Goal: Task Accomplishment & Management: Manage account settings

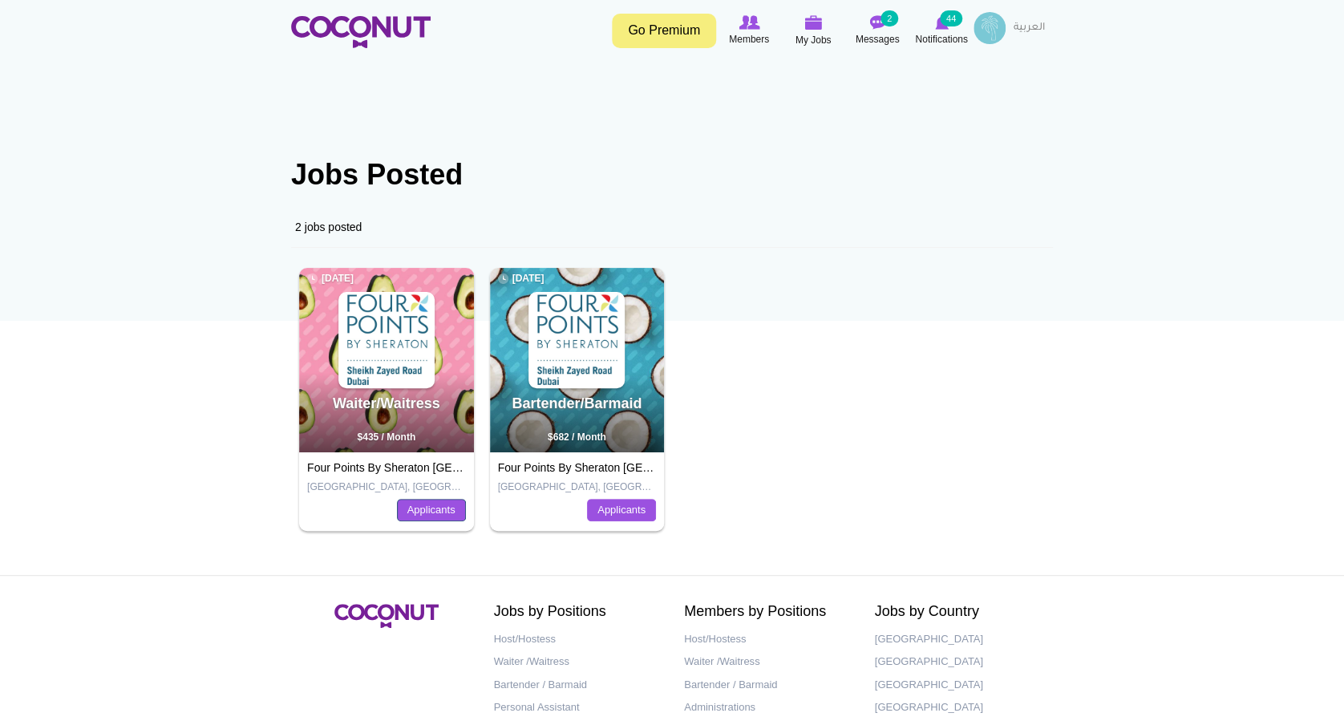
click at [415, 513] on link "Applicants" at bounding box center [431, 510] width 69 height 22
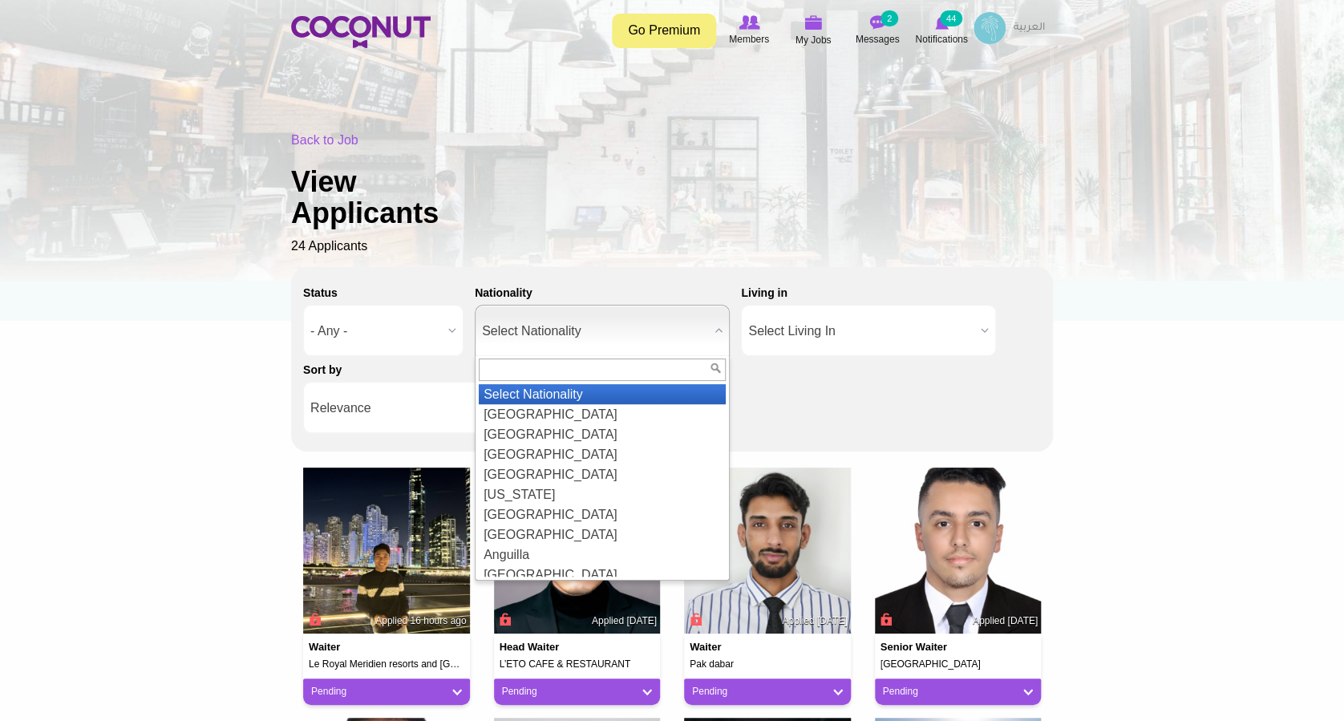
click at [671, 314] on span "Select Nationality" at bounding box center [595, 331] width 226 height 51
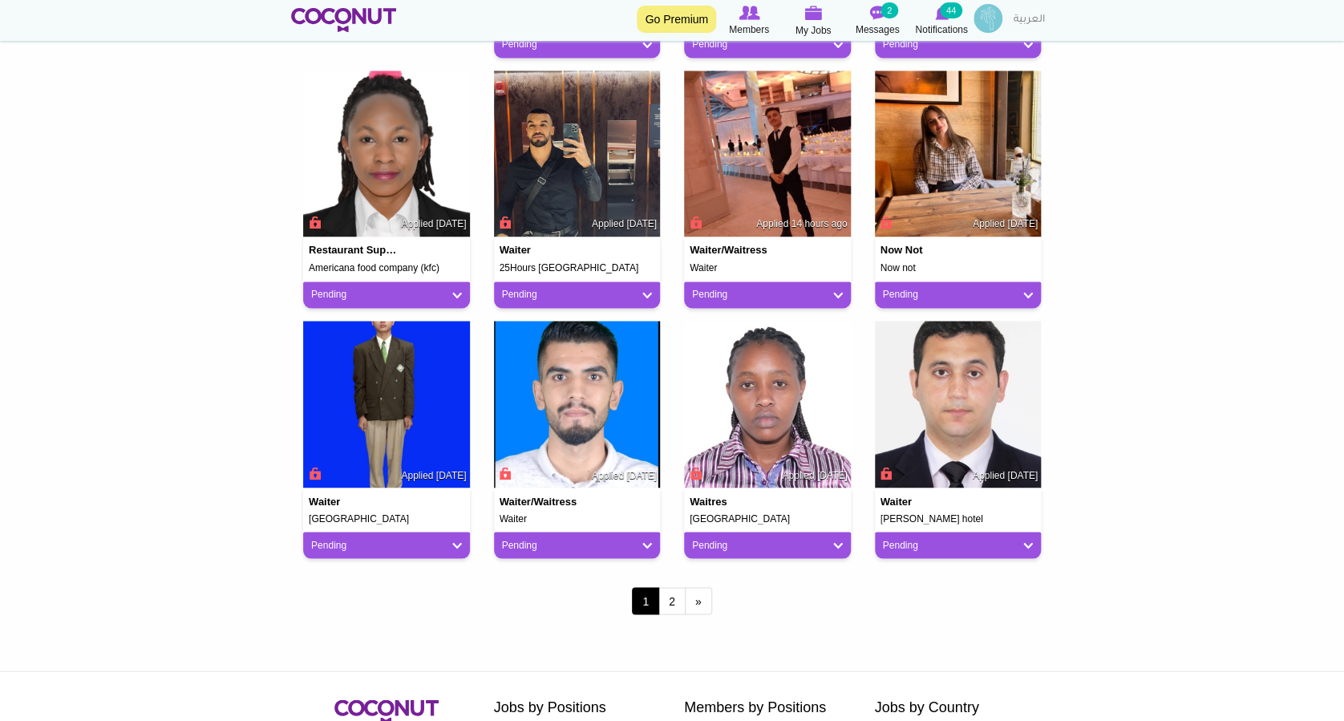
scroll to position [1283, 0]
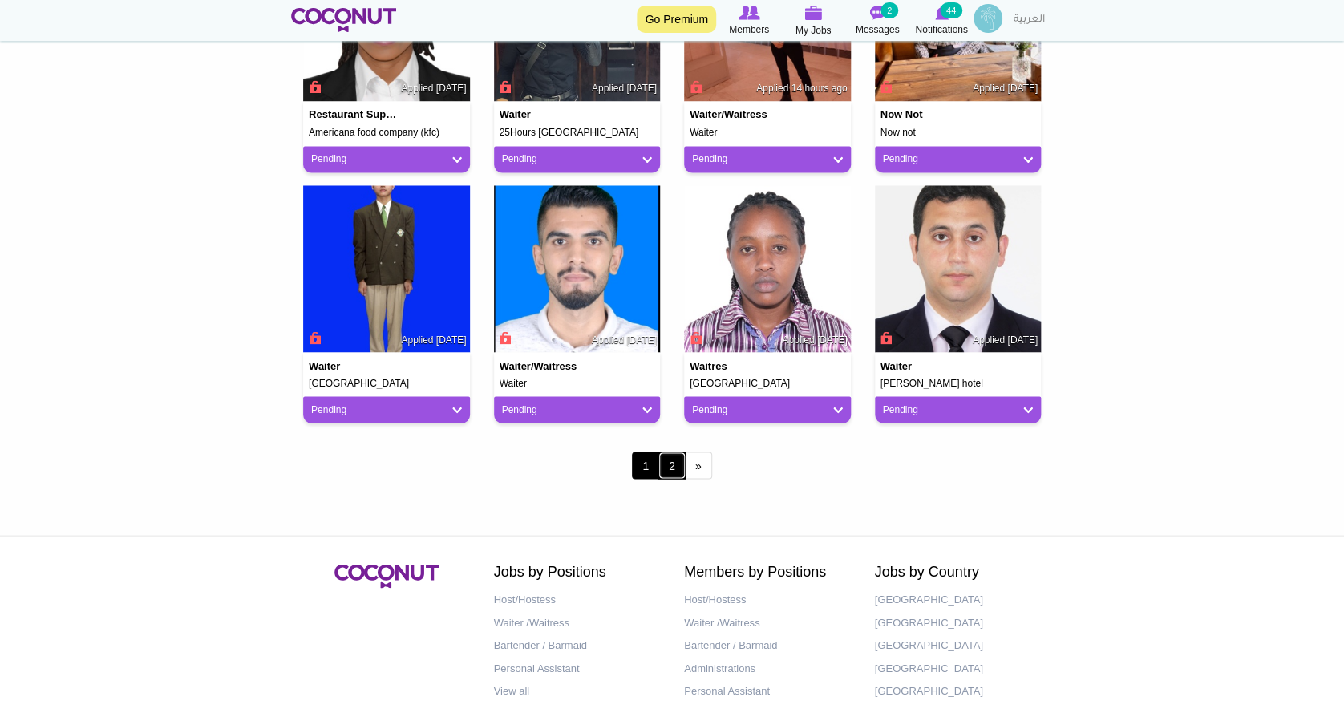
click at [678, 462] on link "2" at bounding box center [672, 465] width 27 height 27
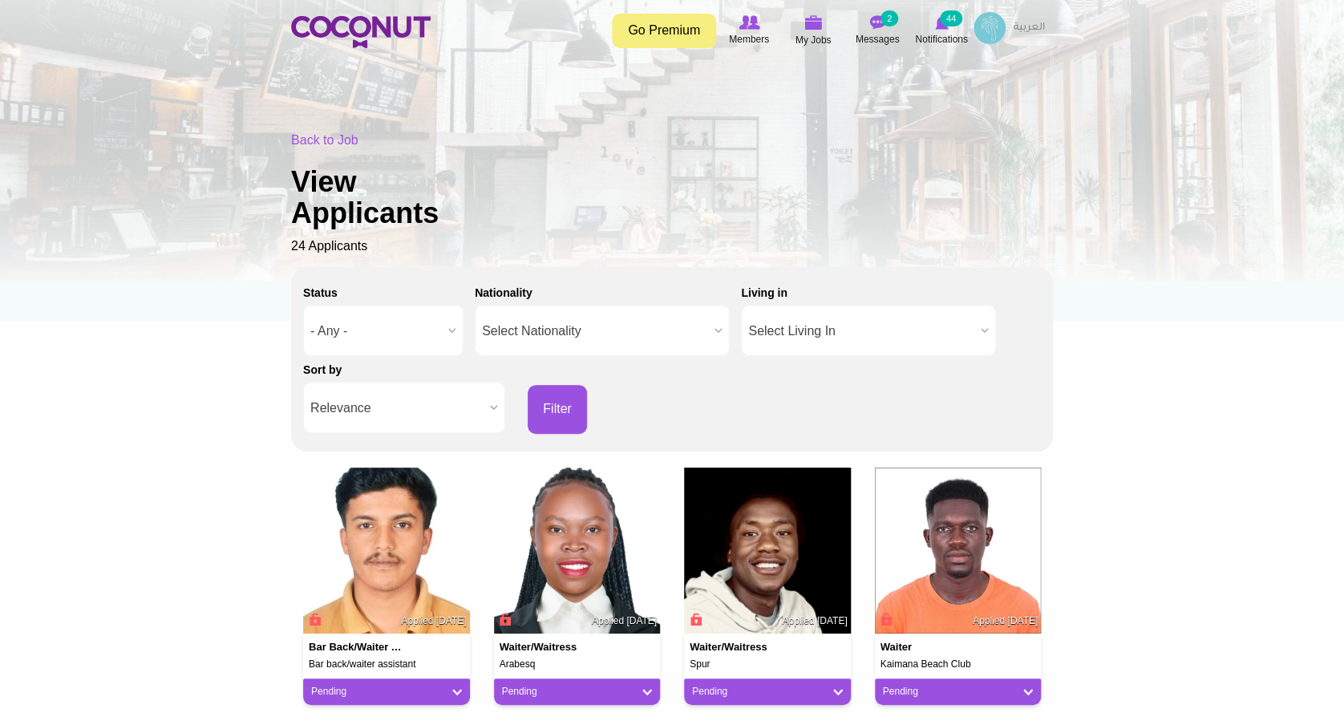
click at [80, 390] on body "Toggle navigation Go Premium Members My Jobs Post a Job Messages 2 Notification…" at bounding box center [672, 538] width 1344 height 1076
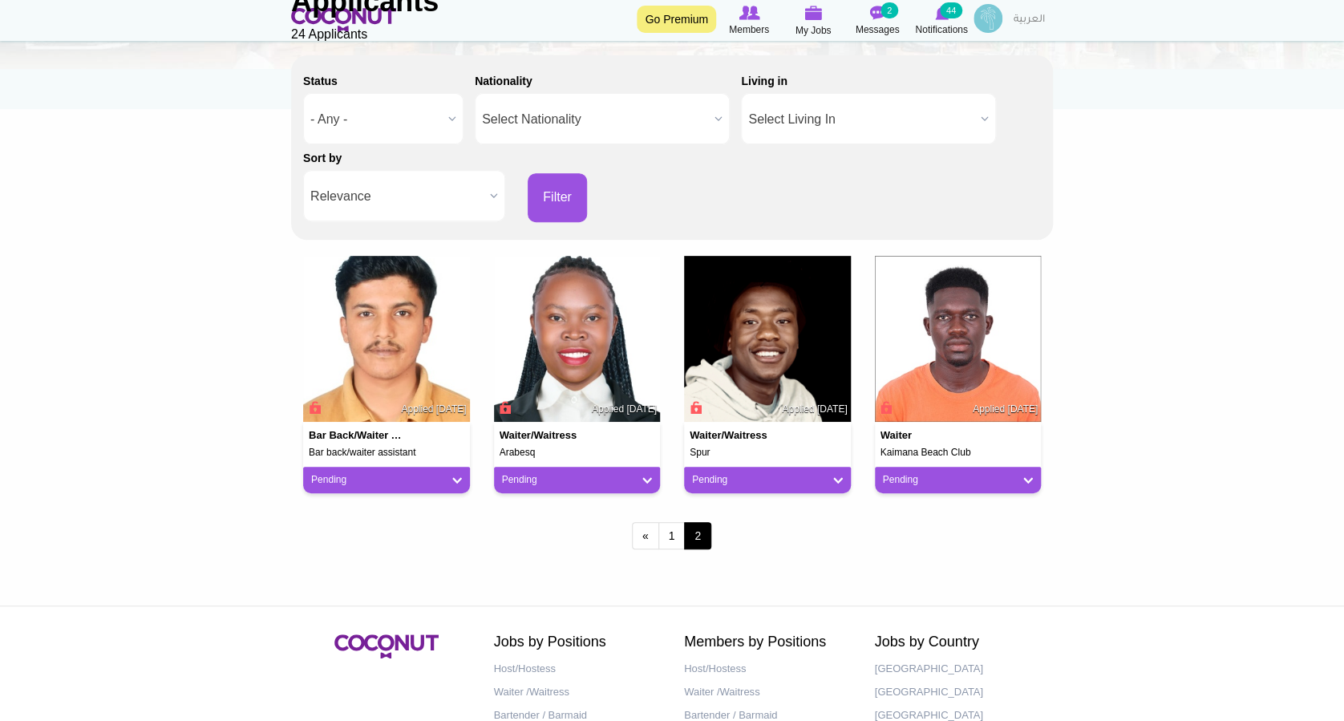
scroll to position [213, 0]
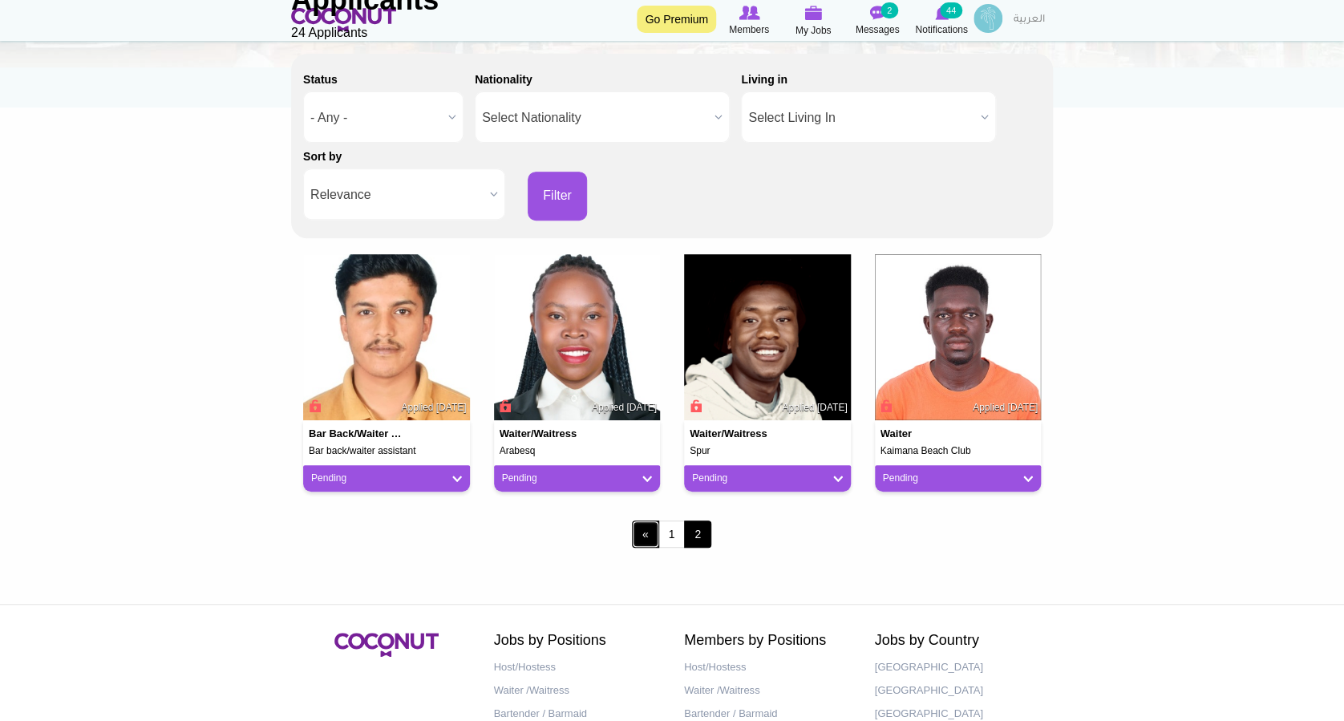
click at [642, 533] on link "‹ previous" at bounding box center [645, 534] width 27 height 27
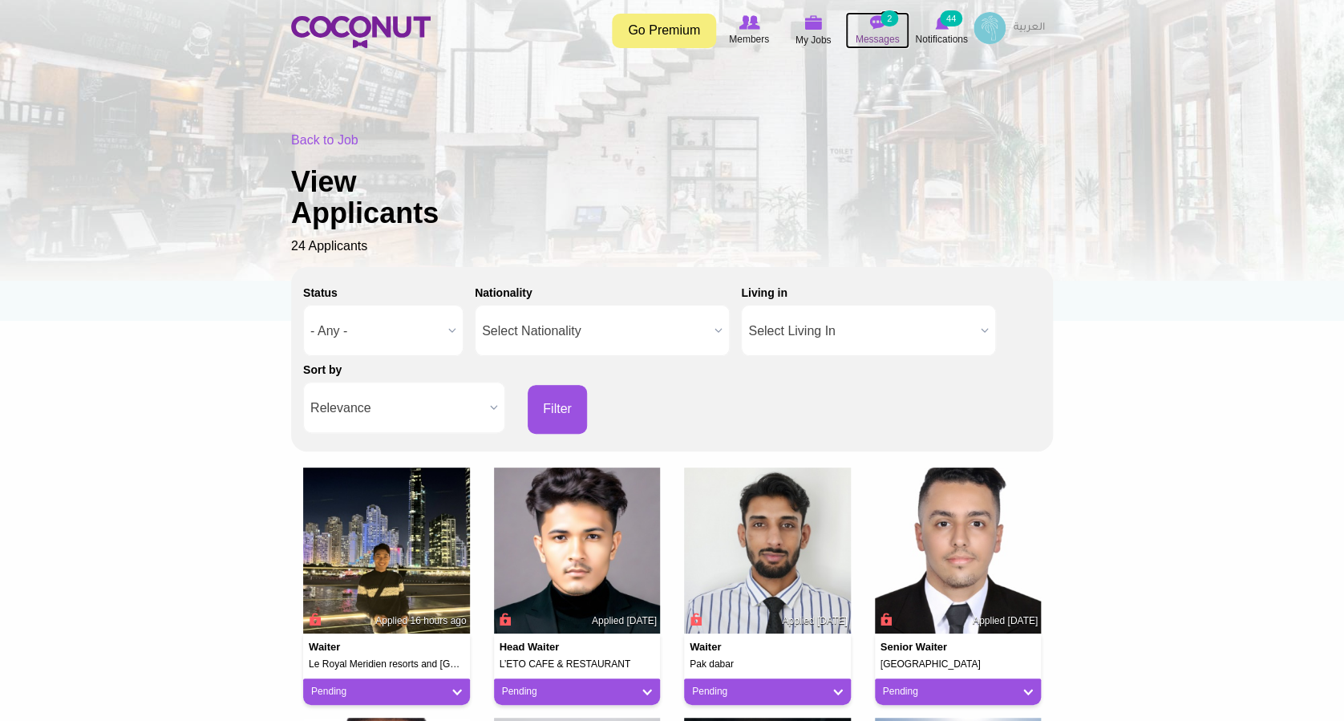
click at [864, 34] on span "Messages" at bounding box center [878, 39] width 44 height 16
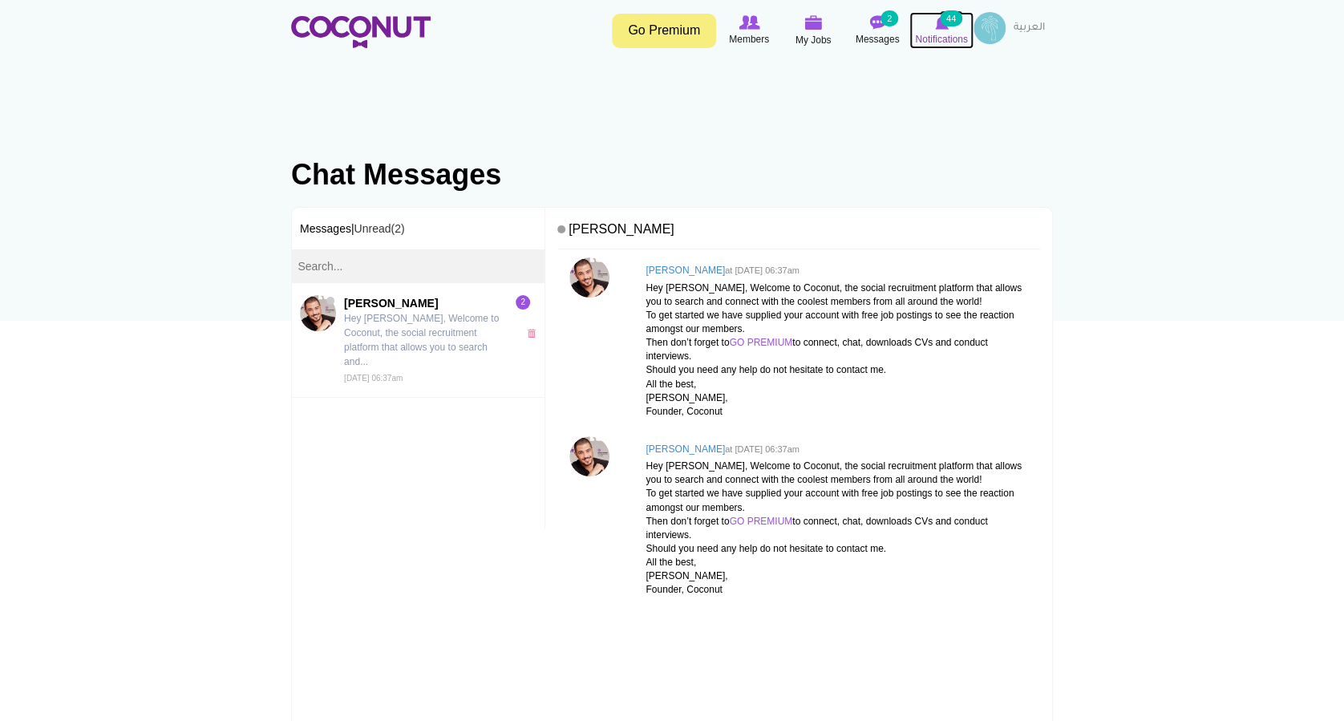
click at [949, 26] on small "44" at bounding box center [951, 18] width 22 height 16
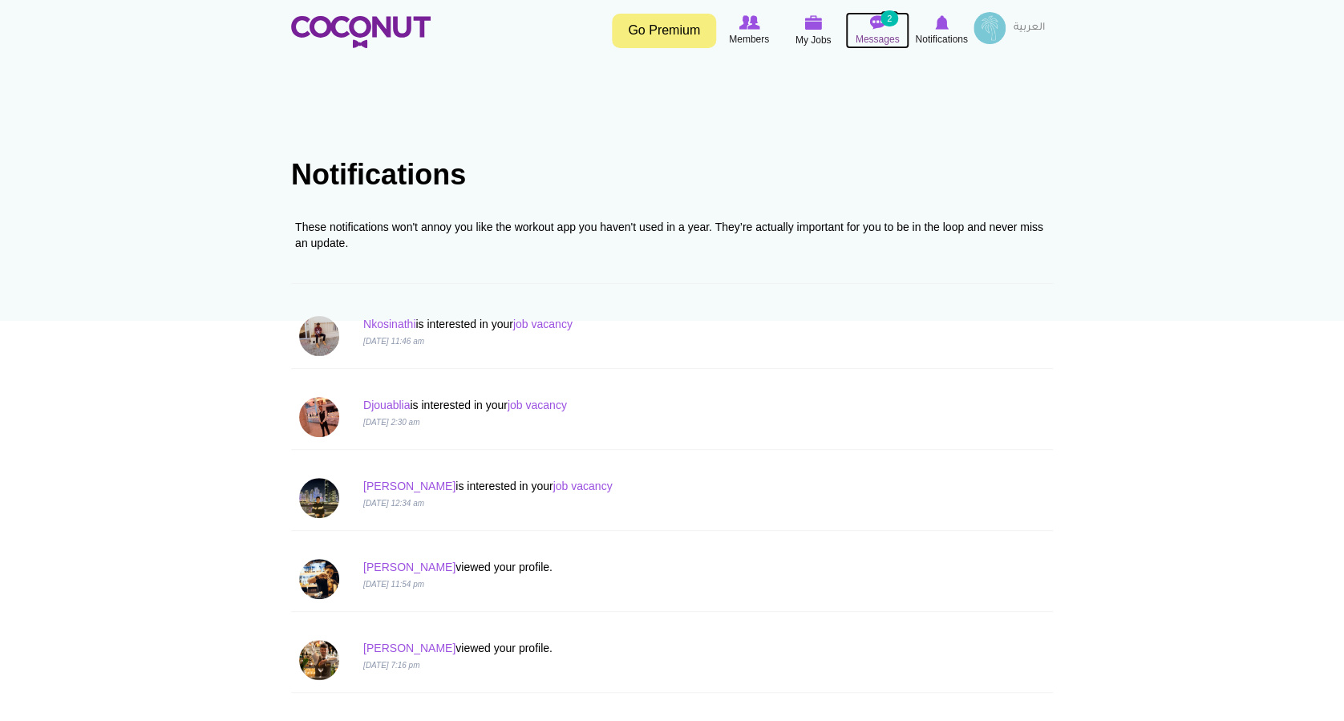
click at [890, 26] on small "2" at bounding box center [890, 18] width 18 height 16
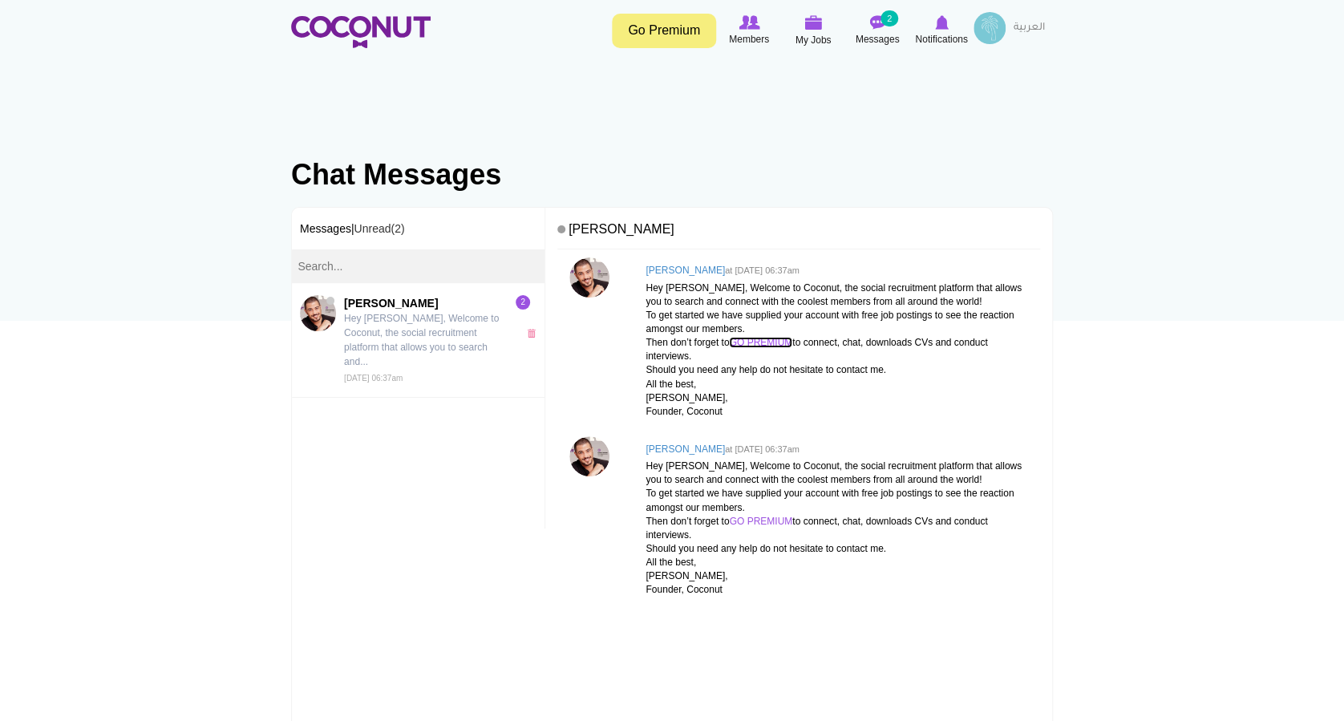
click at [763, 340] on link "GO PREMIUM" at bounding box center [760, 342] width 63 height 11
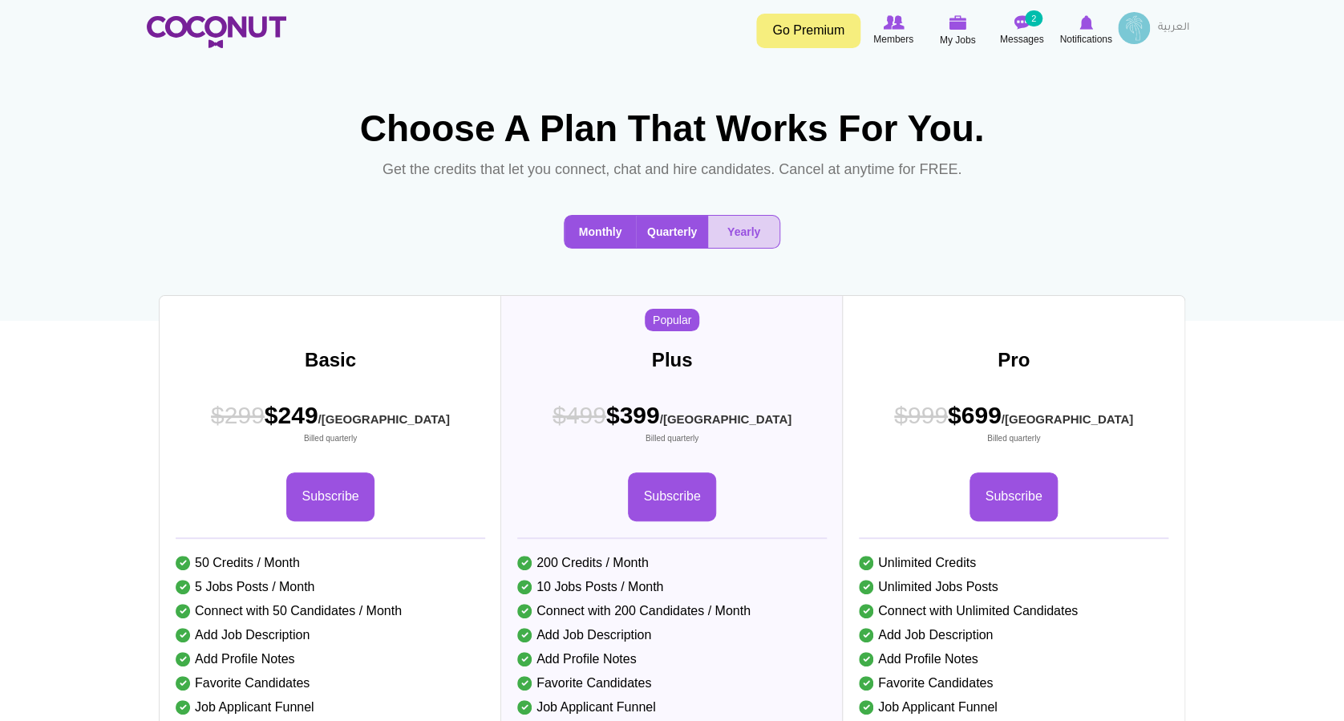
click at [590, 248] on button "Monthly" at bounding box center [600, 232] width 71 height 32
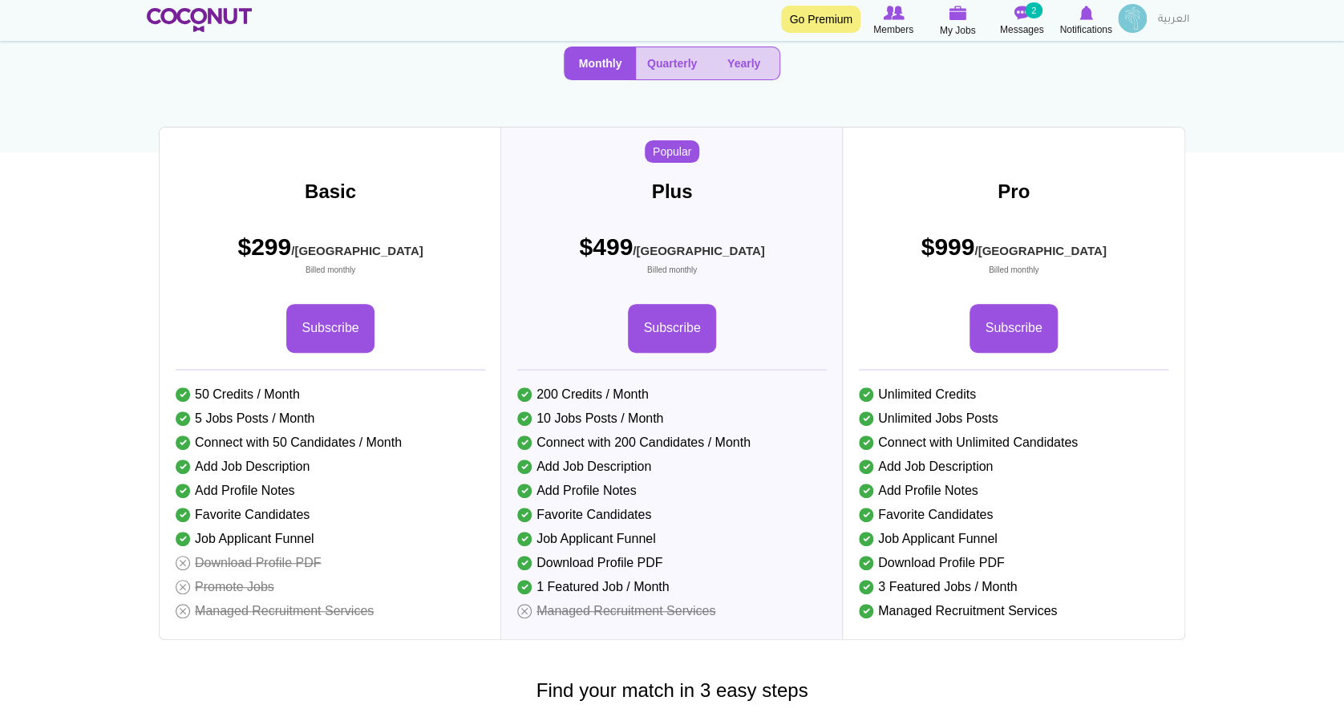
scroll to position [213, 0]
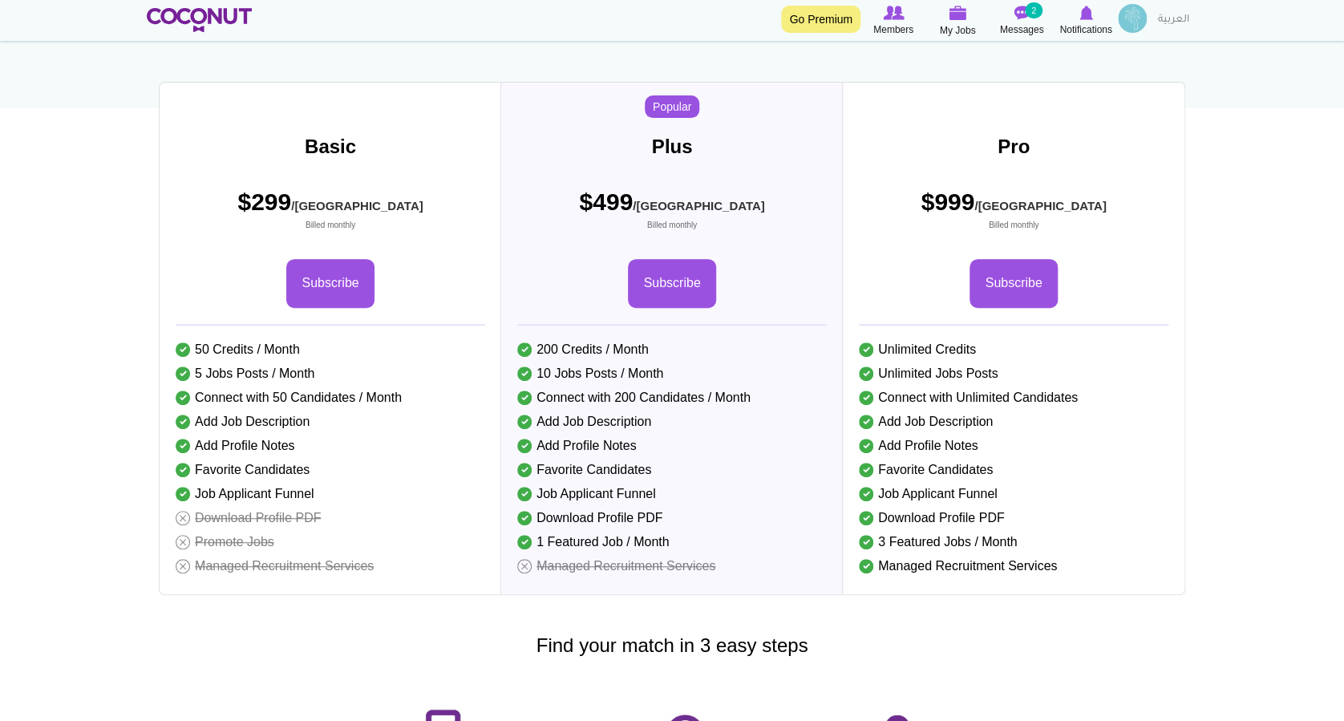
click at [654, 34] on button "Quarterly" at bounding box center [672, 18] width 72 height 32
click at [577, 34] on button "Monthly" at bounding box center [600, 18] width 71 height 32
click at [671, 34] on button "Quarterly" at bounding box center [672, 18] width 72 height 32
click at [326, 308] on link "Subscribe" at bounding box center [329, 283] width 87 height 49
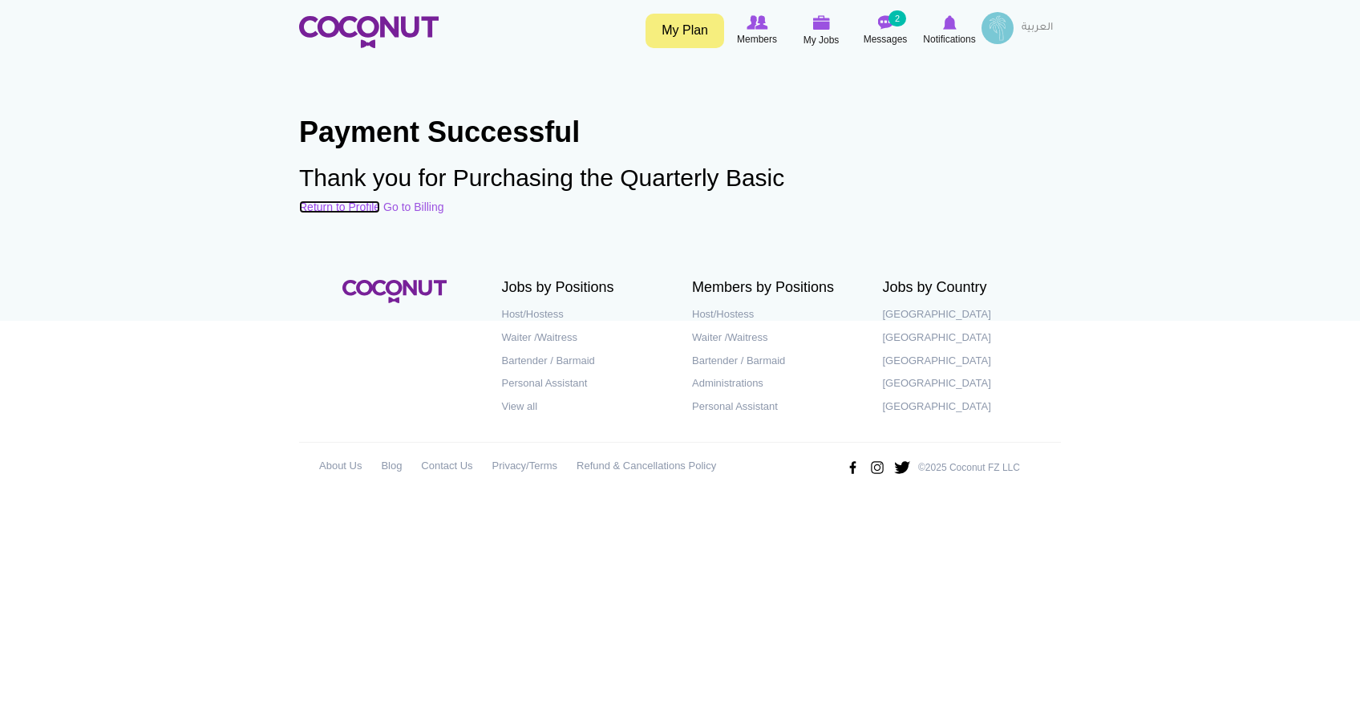
click at [370, 207] on link "Return to Profile" at bounding box center [339, 207] width 81 height 13
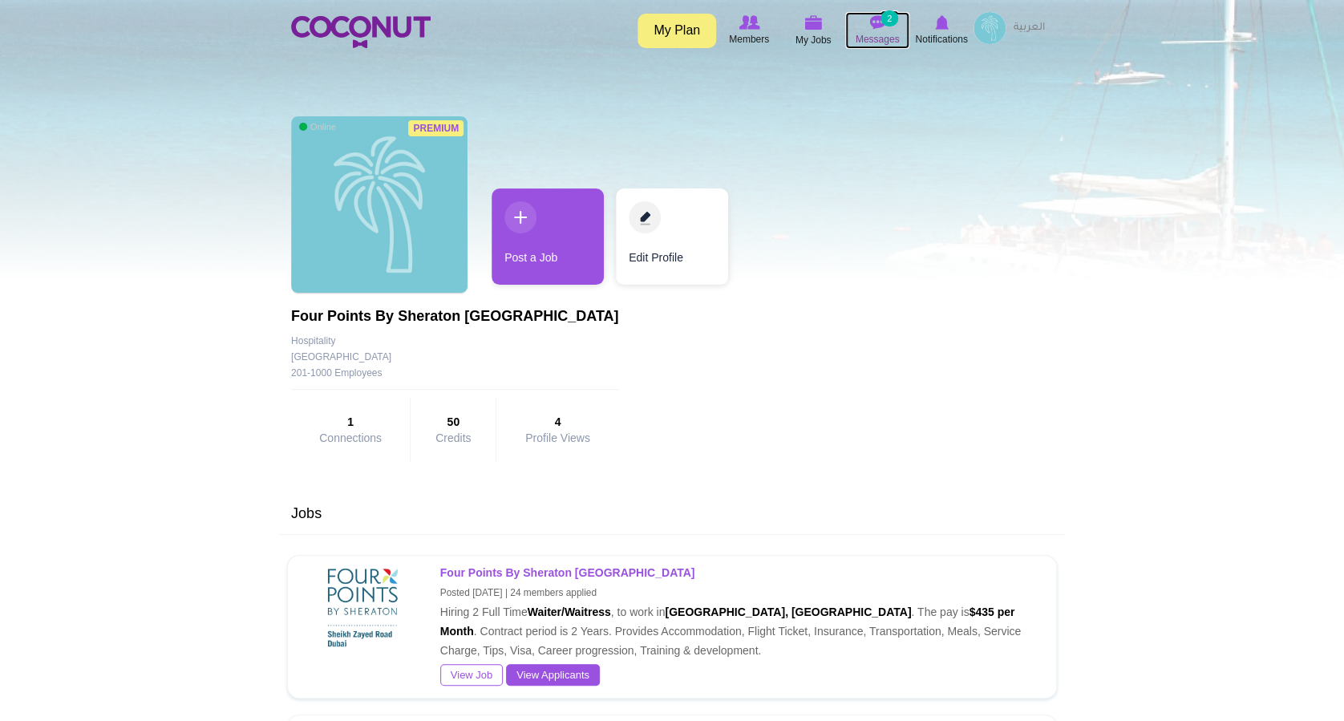
click at [870, 28] on img at bounding box center [877, 22] width 16 height 14
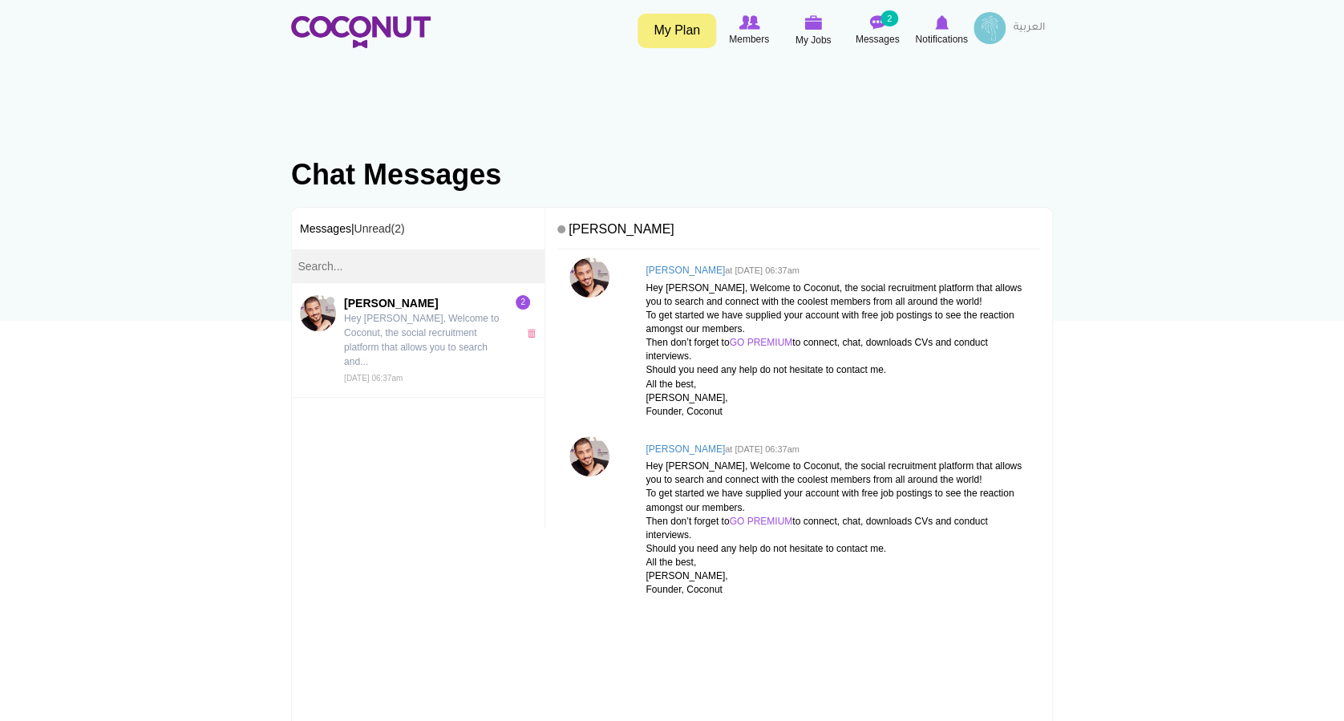
click at [683, 31] on link "My Plan" at bounding box center [677, 31] width 79 height 34
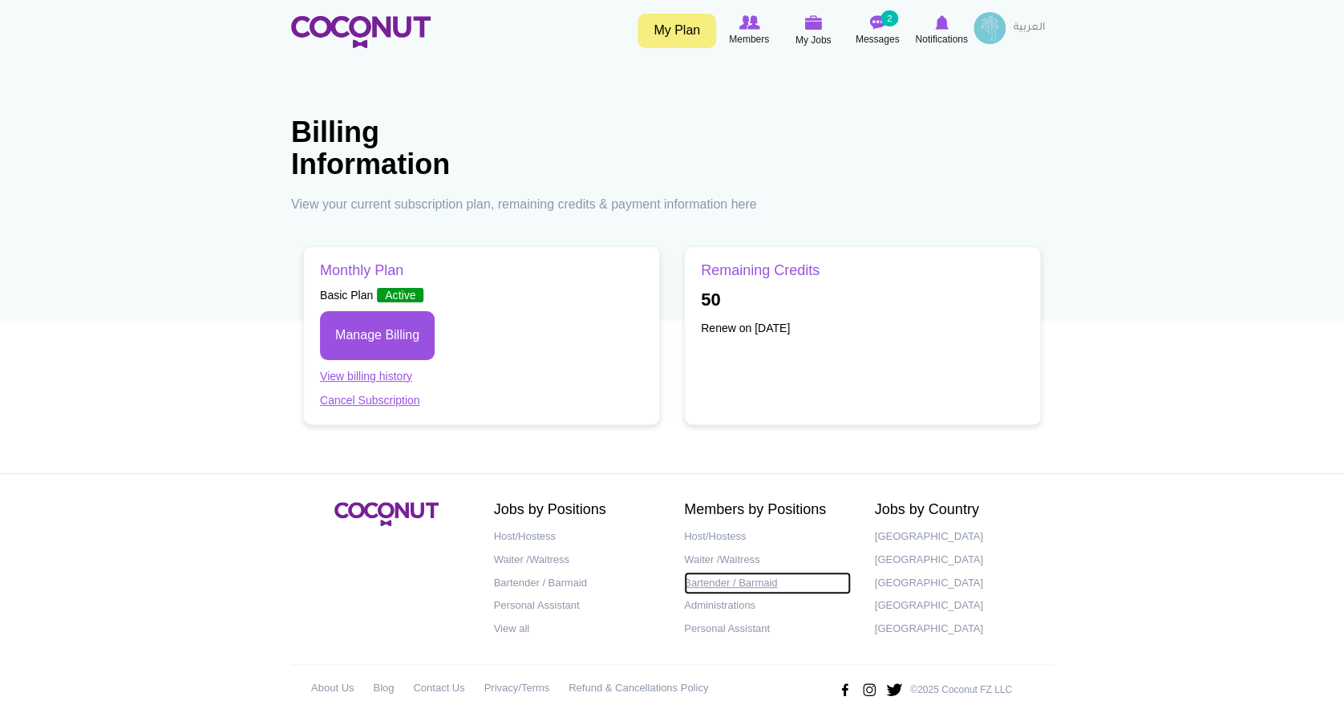
click at [722, 586] on link "Bartender / Barmaid" at bounding box center [767, 583] width 167 height 23
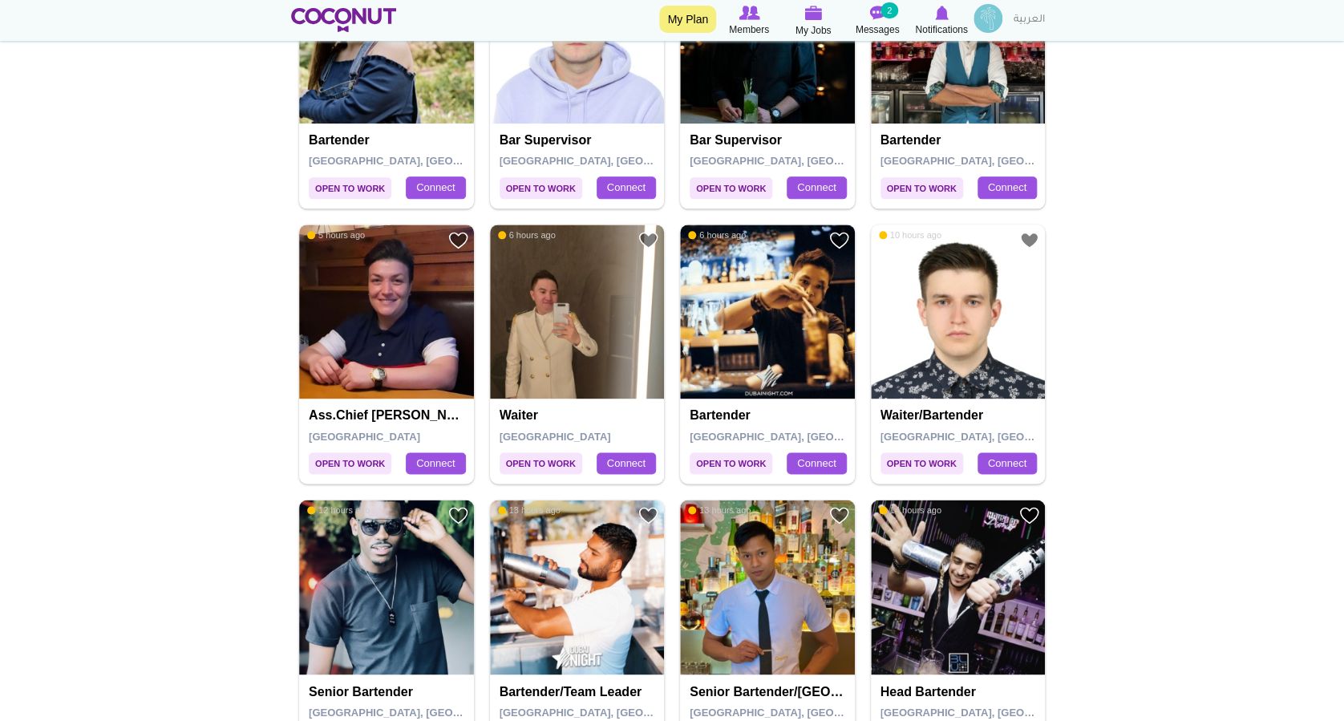
scroll to position [855, 0]
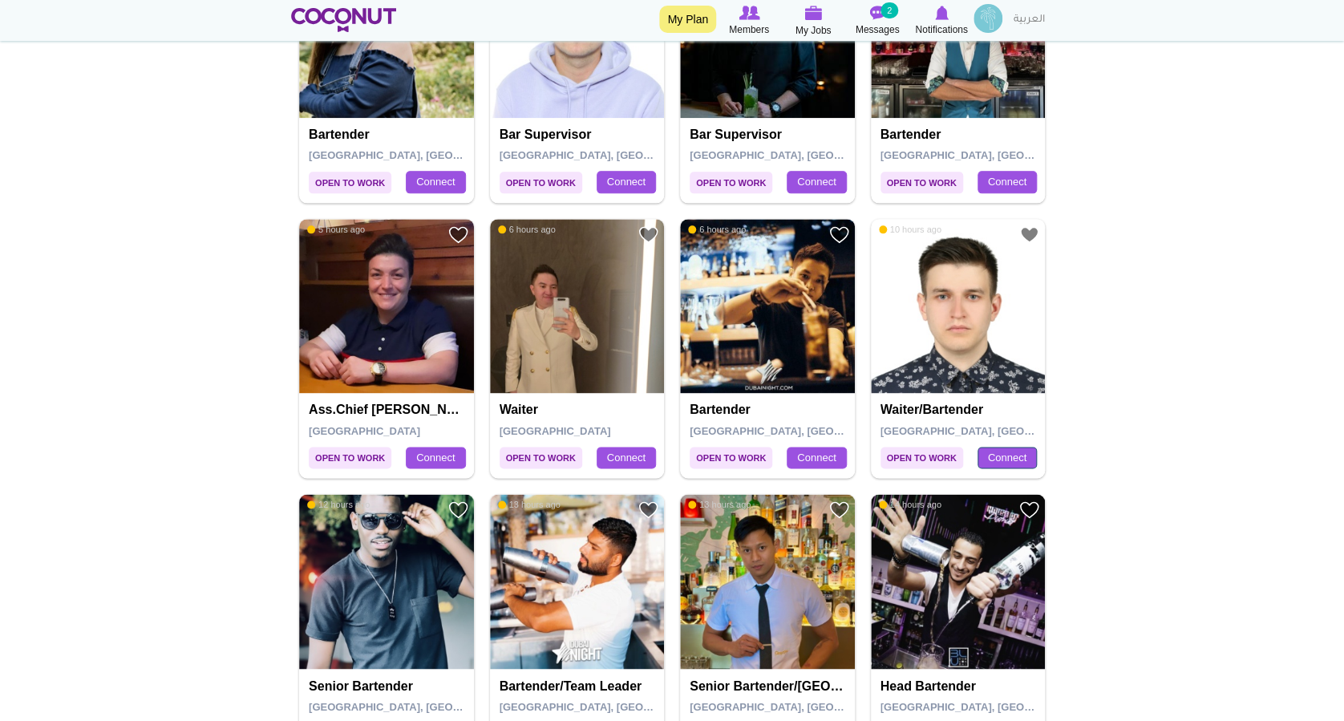
click at [1004, 453] on link "Connect" at bounding box center [1007, 458] width 59 height 22
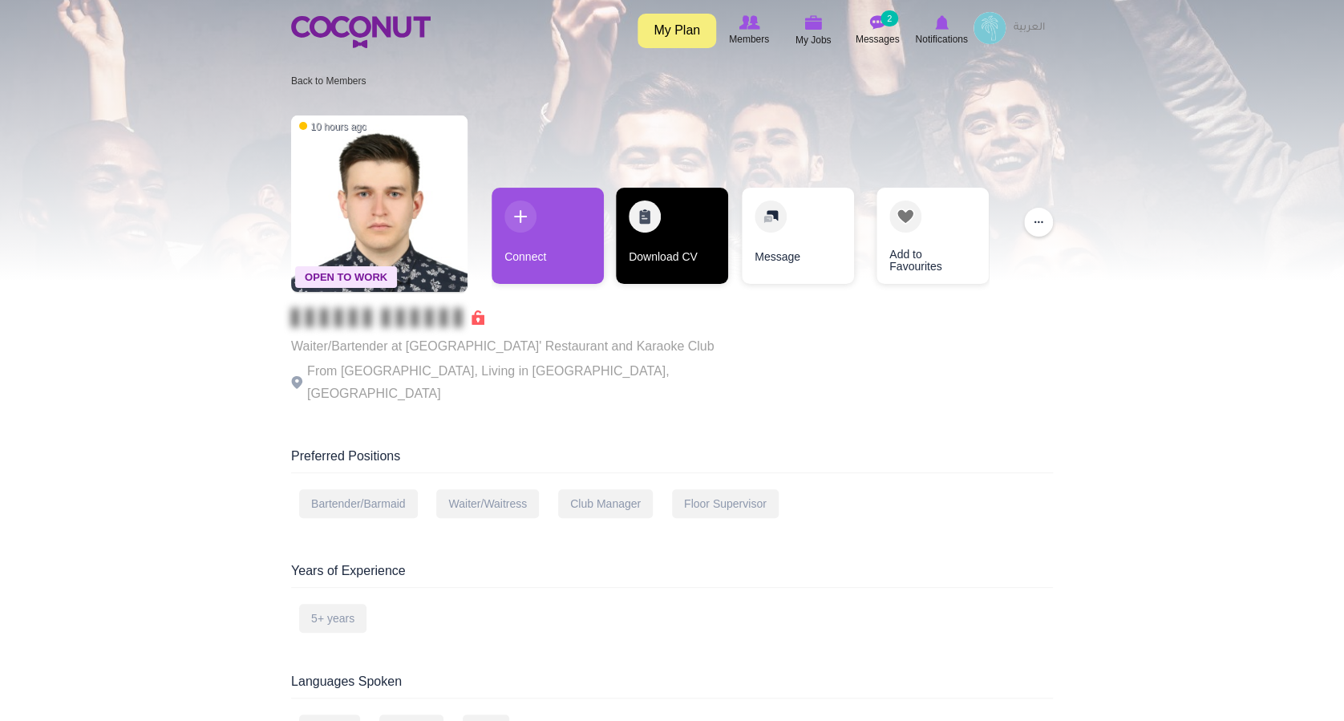
click at [675, 233] on link "Download CV" at bounding box center [672, 236] width 112 height 96
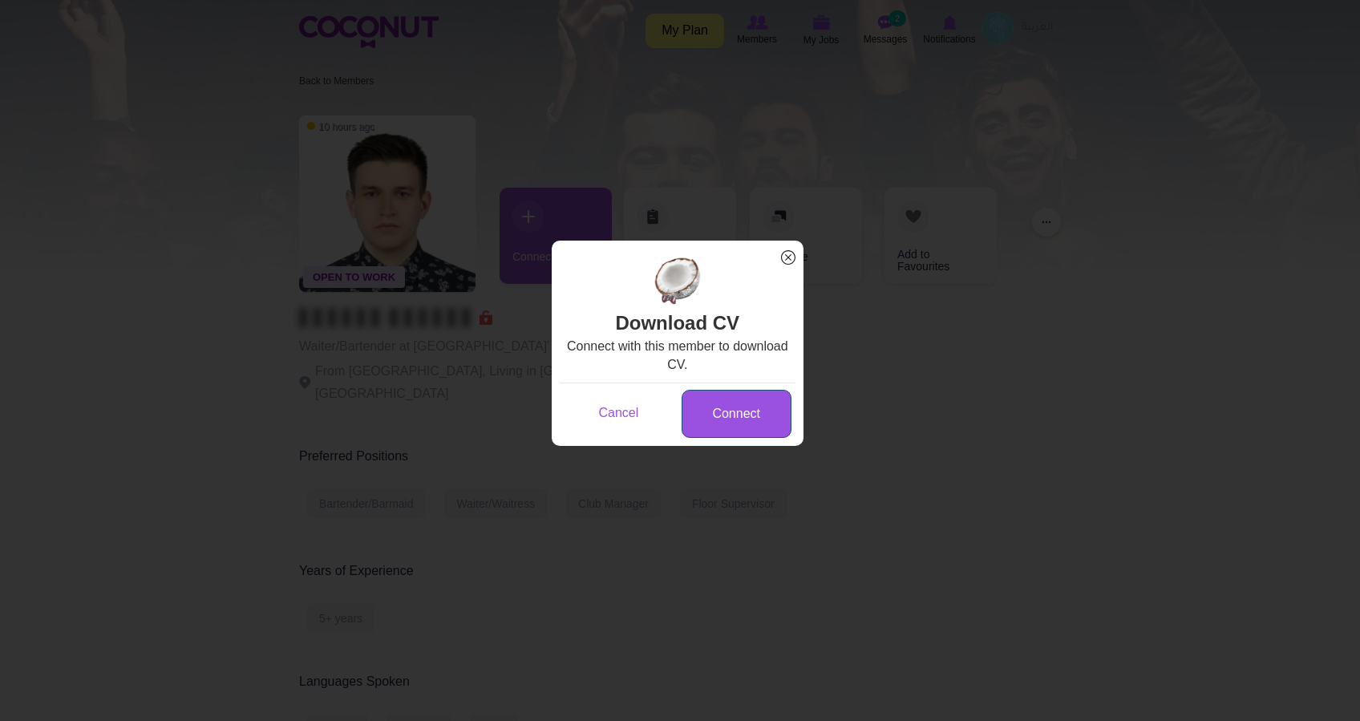
click at [748, 411] on link "Connect" at bounding box center [737, 414] width 110 height 49
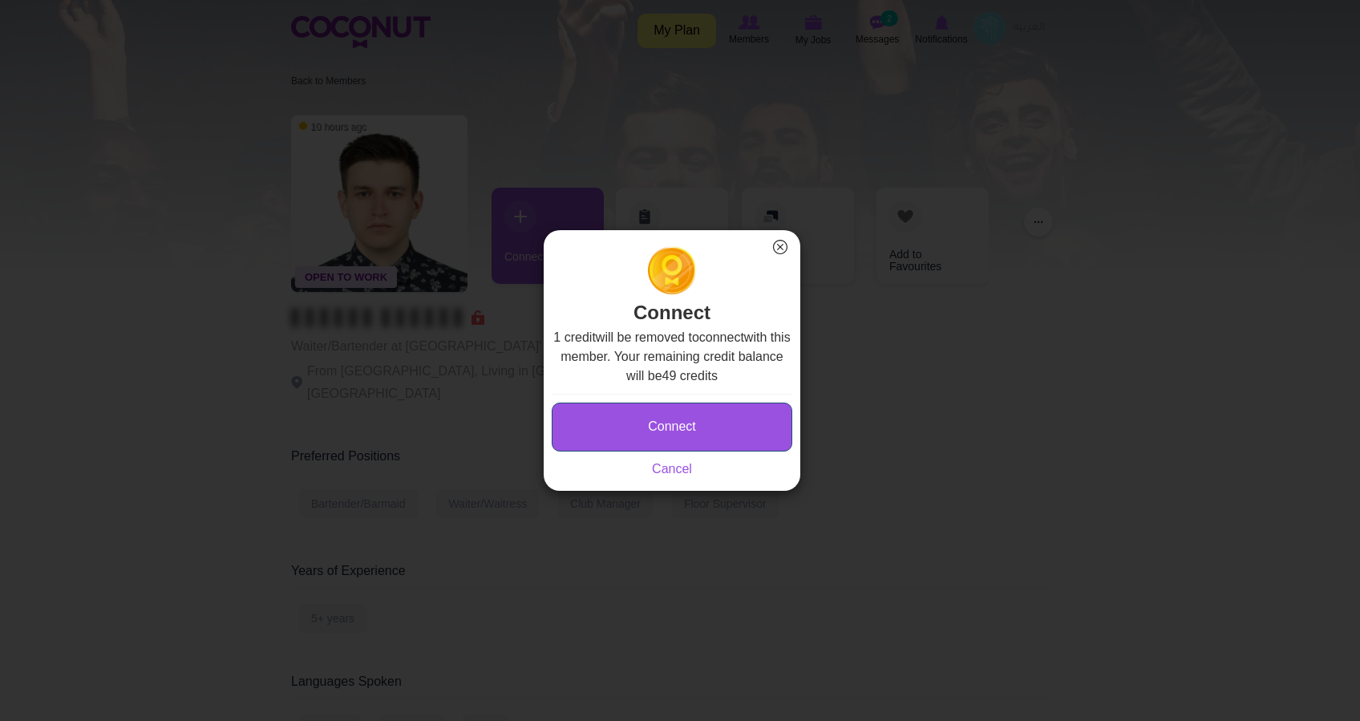
click at [693, 435] on button "Connect" at bounding box center [672, 427] width 241 height 49
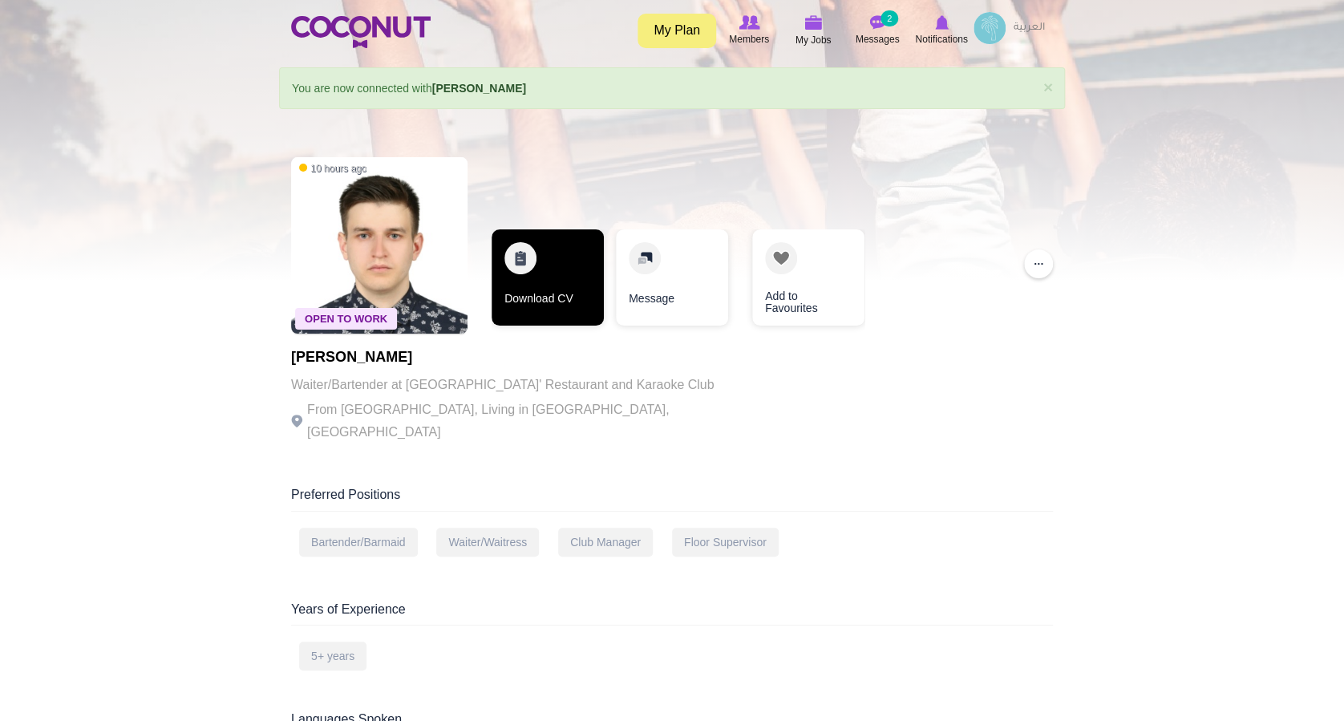
click at [514, 271] on link "Download CV" at bounding box center [548, 277] width 112 height 96
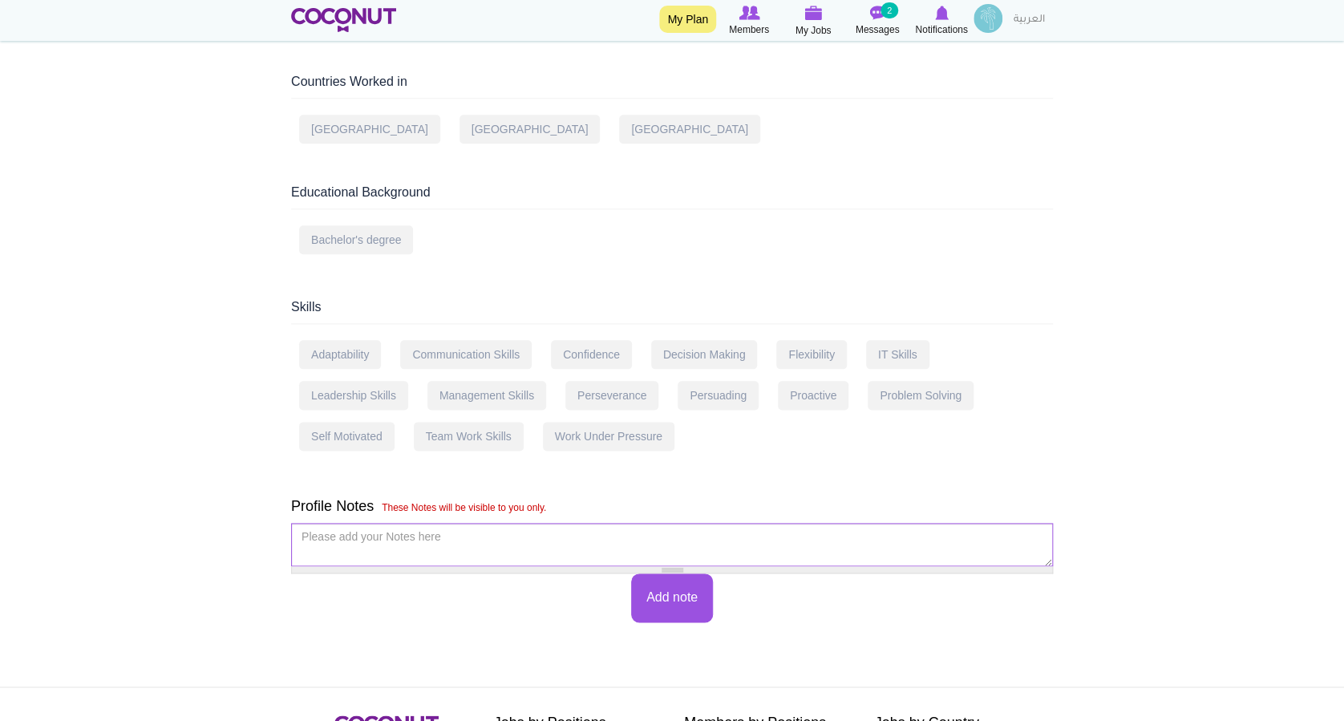
scroll to position [955, 0]
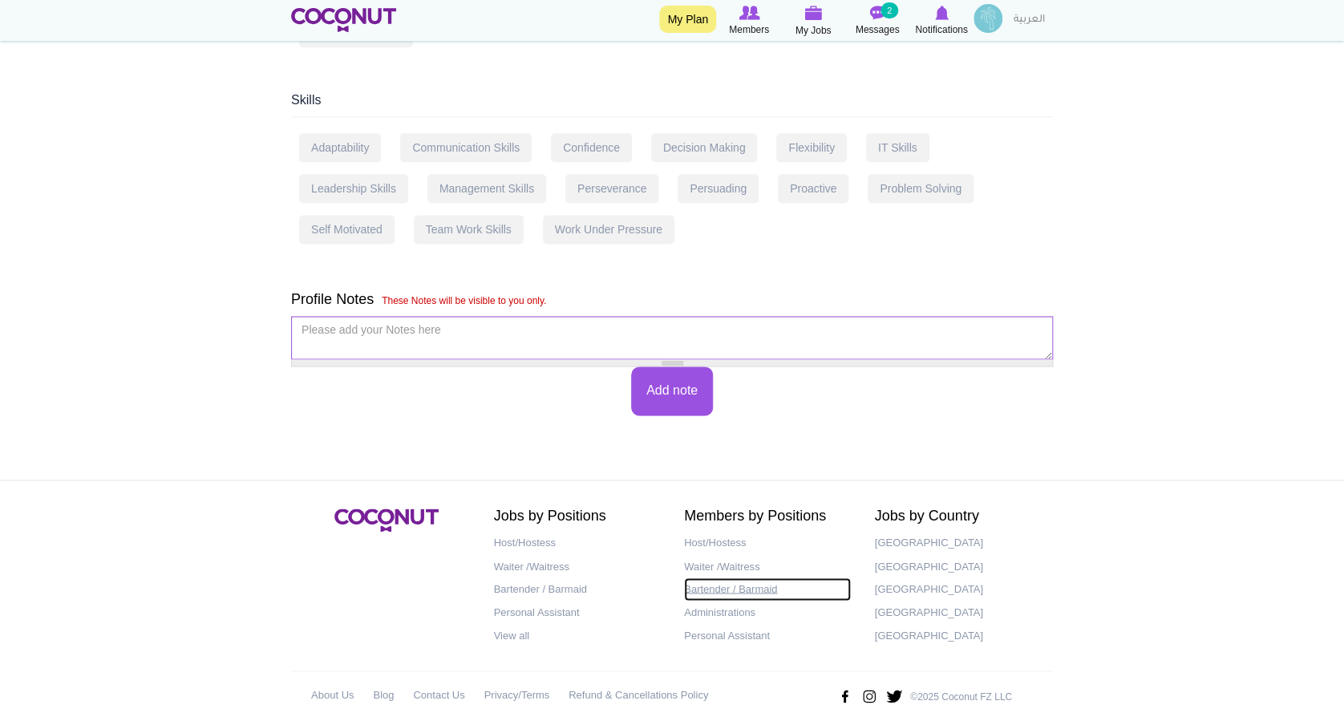
click at [737, 577] on link "Bartender / Barmaid" at bounding box center [767, 588] width 167 height 23
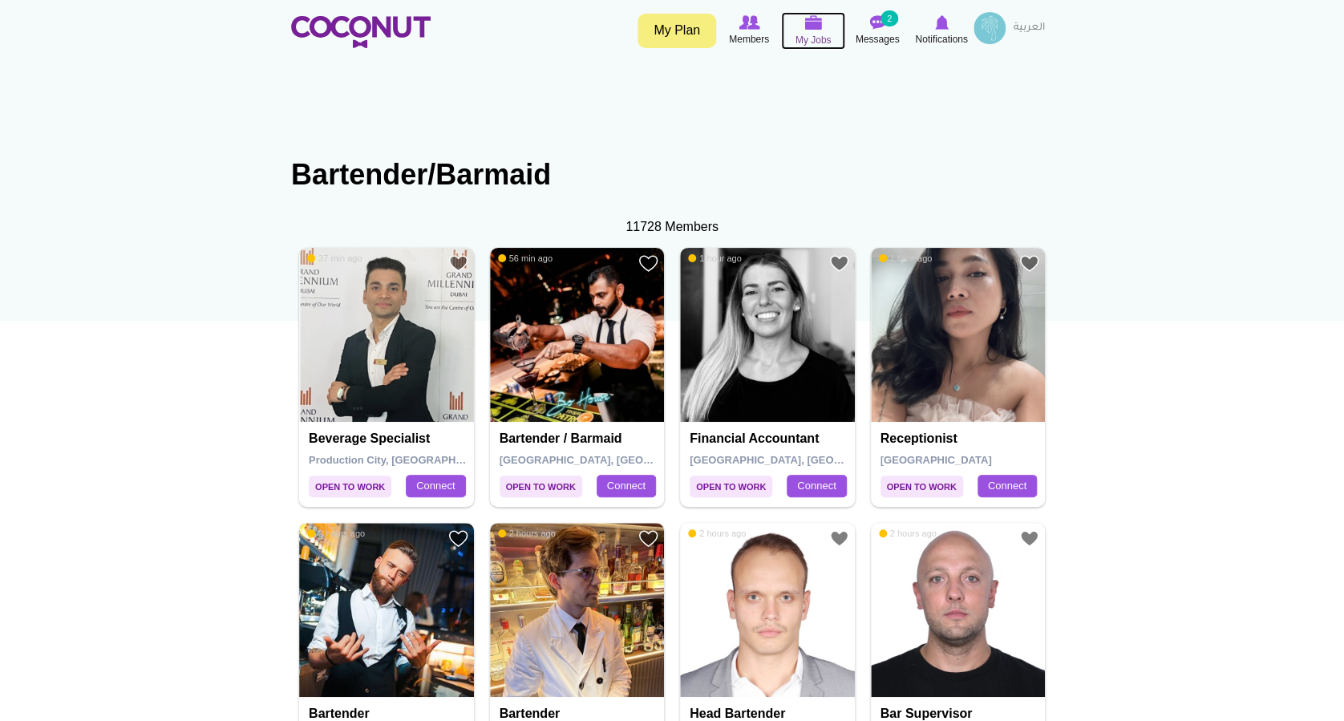
click at [803, 29] on icon at bounding box center [813, 23] width 61 height 18
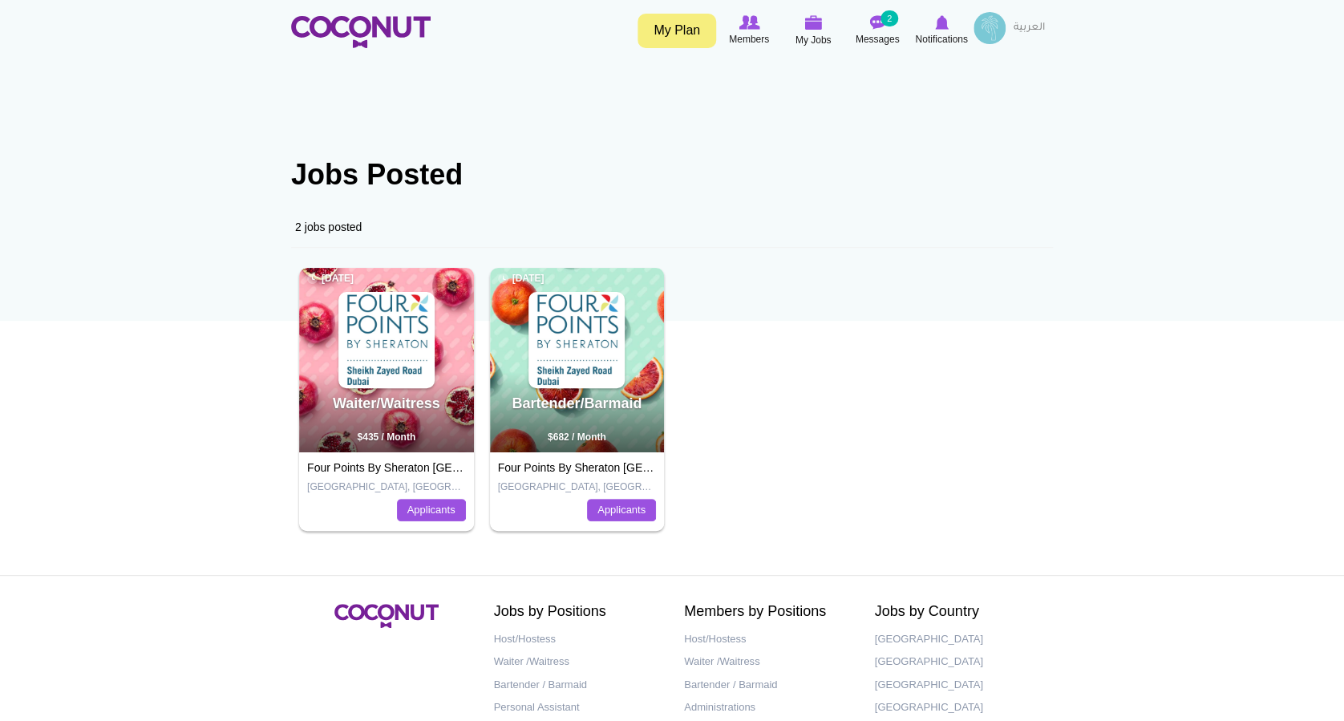
click at [586, 389] on div "Bartender/Barmaid [DATE] $682 / Month" at bounding box center [577, 360] width 175 height 184
click at [610, 516] on link "Applicants" at bounding box center [621, 510] width 69 height 22
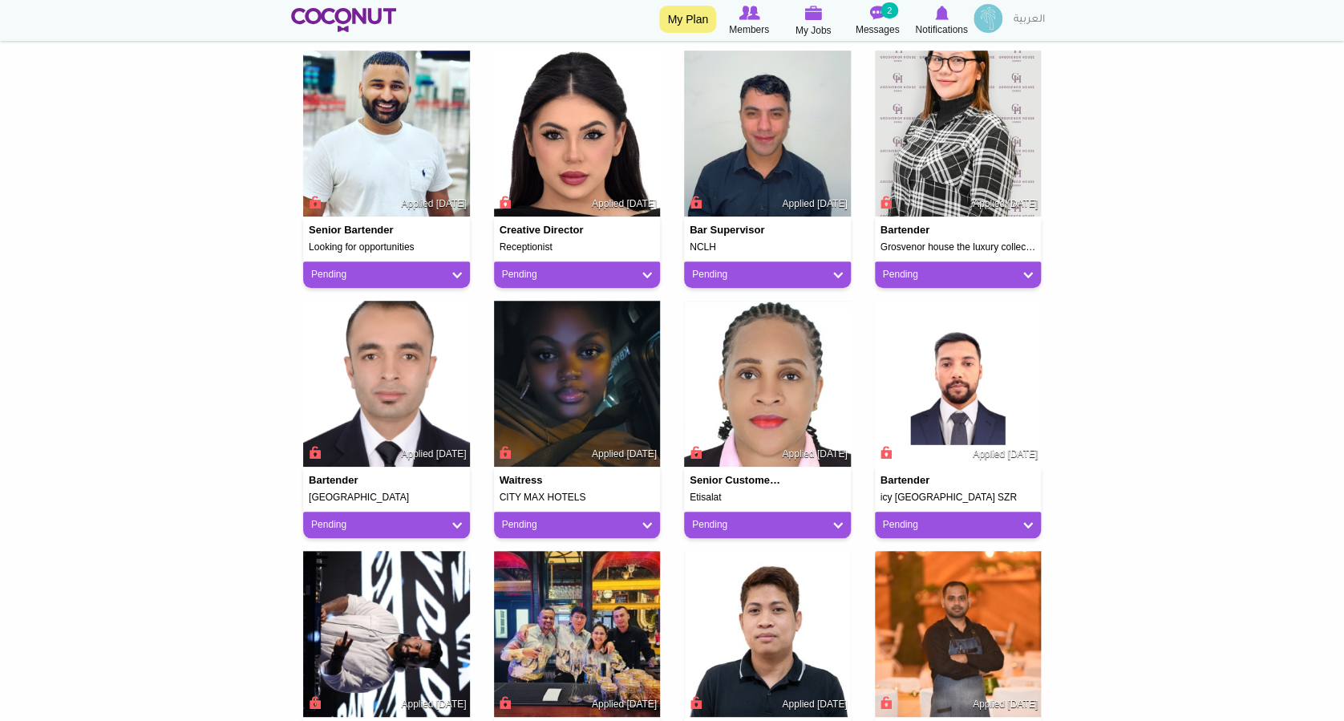
scroll to position [294, 0]
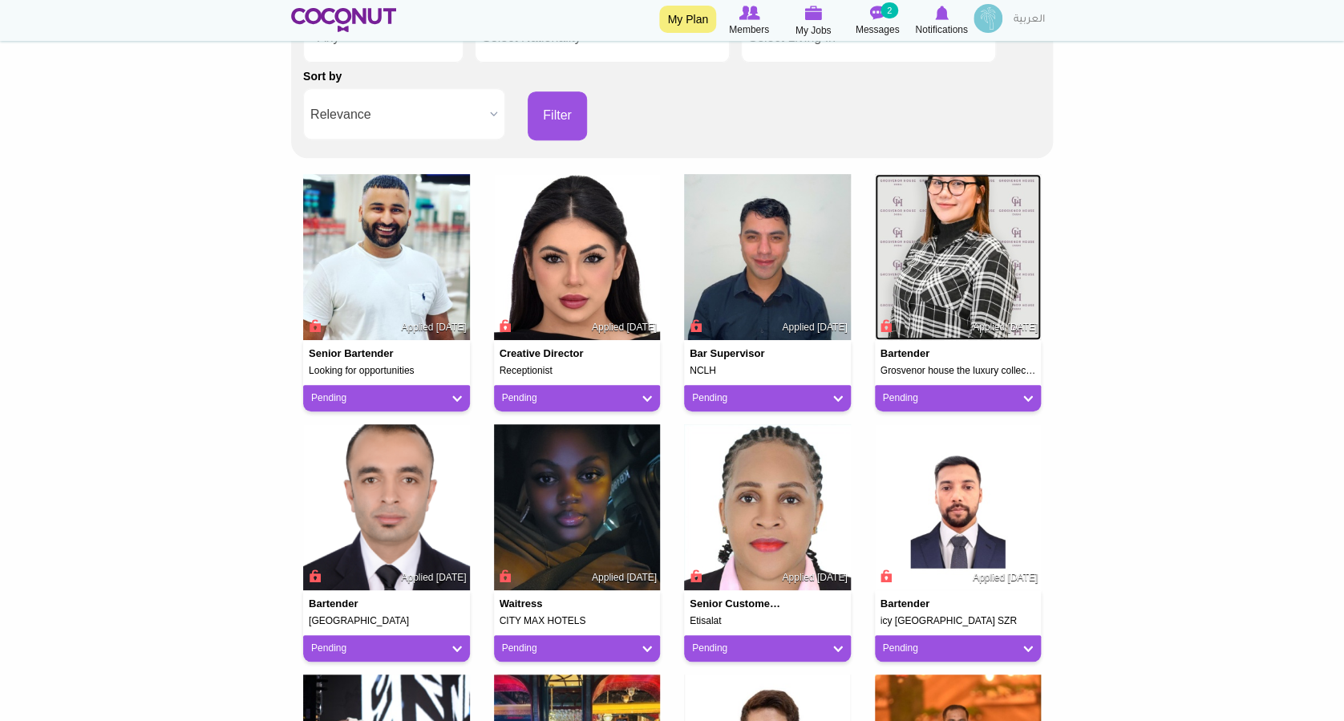
click at [944, 272] on img at bounding box center [958, 257] width 167 height 167
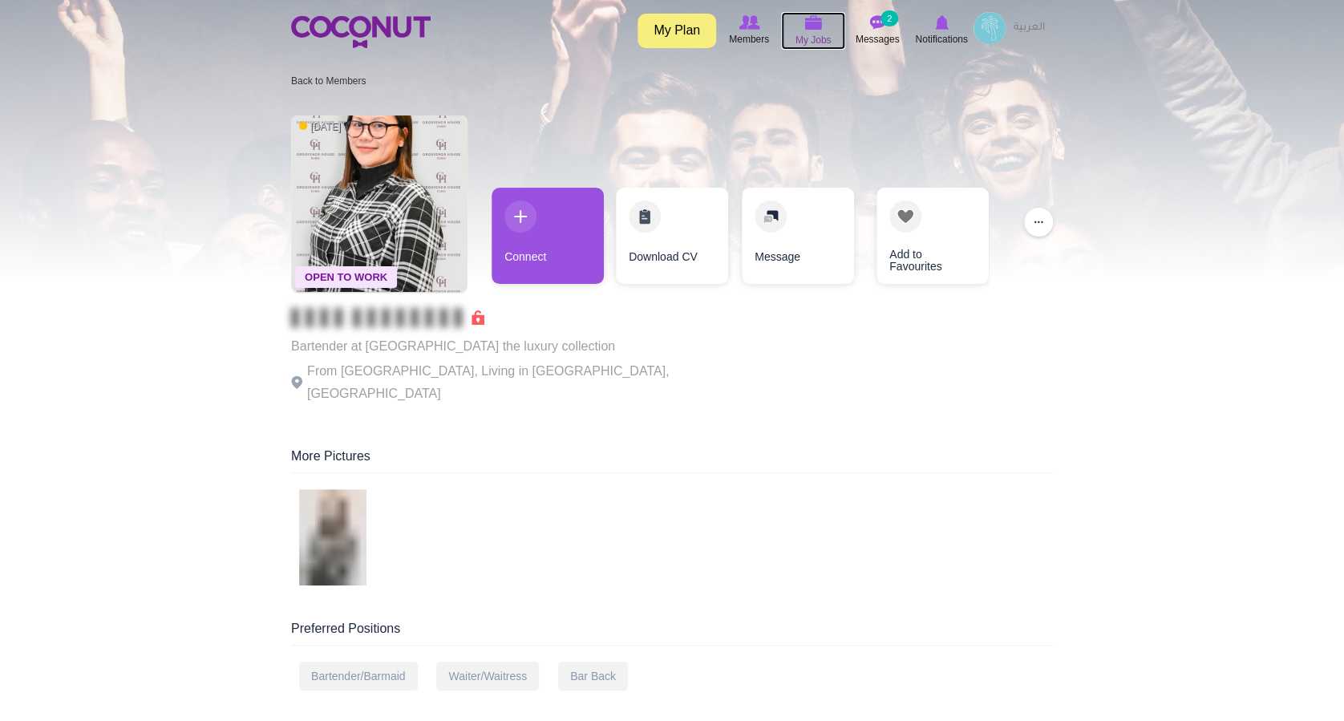
click at [816, 30] on img at bounding box center [813, 22] width 18 height 14
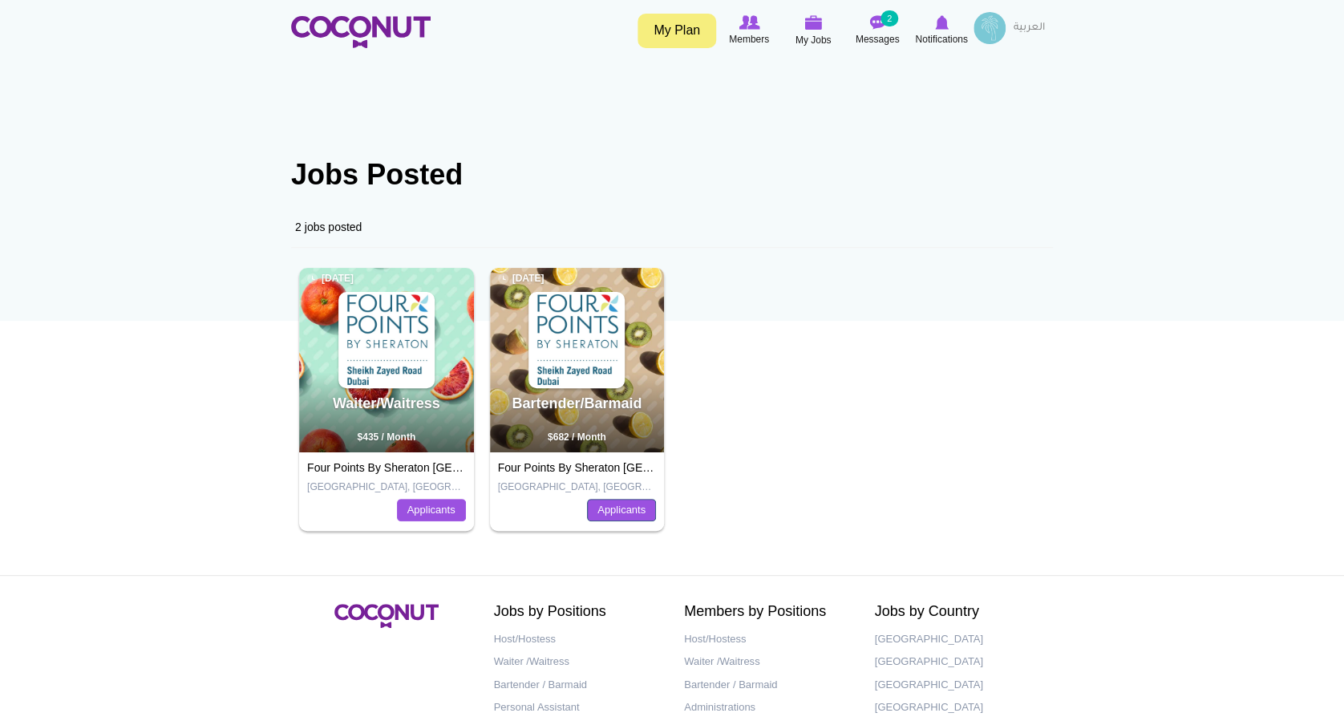
click at [629, 520] on link "Applicants" at bounding box center [621, 510] width 69 height 22
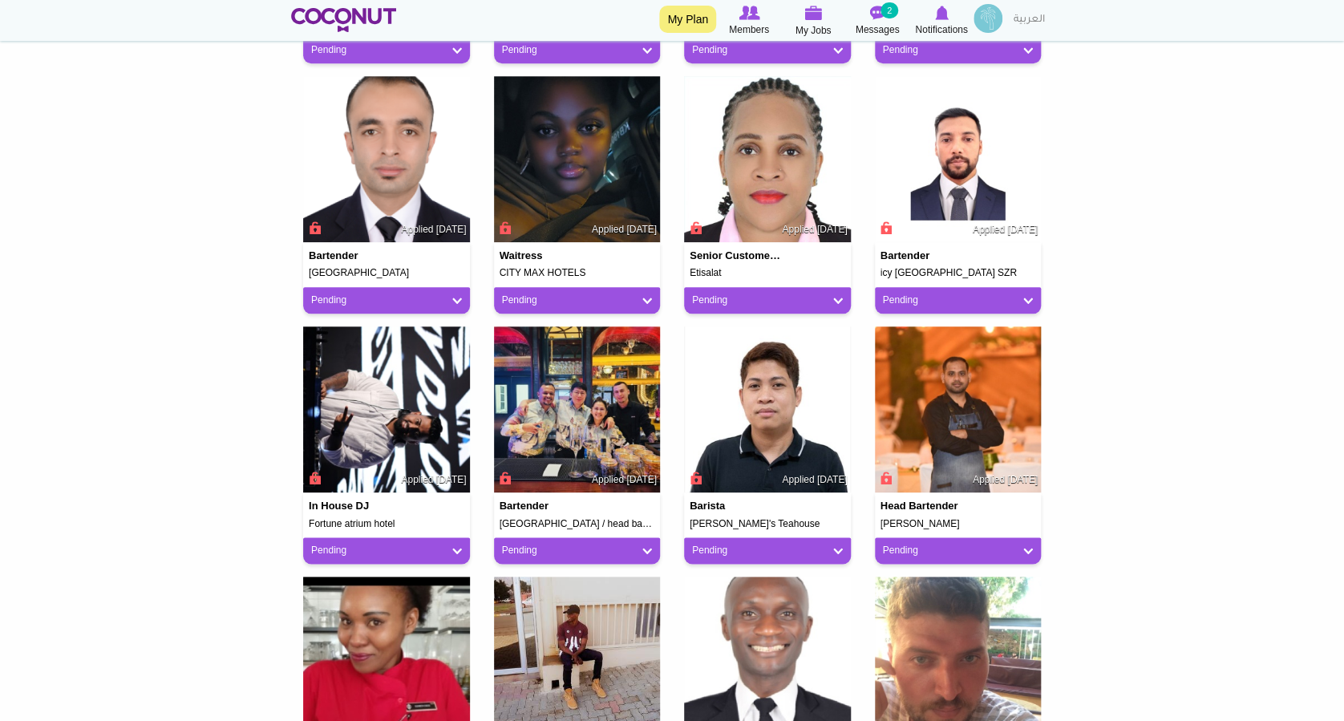
scroll to position [855, 0]
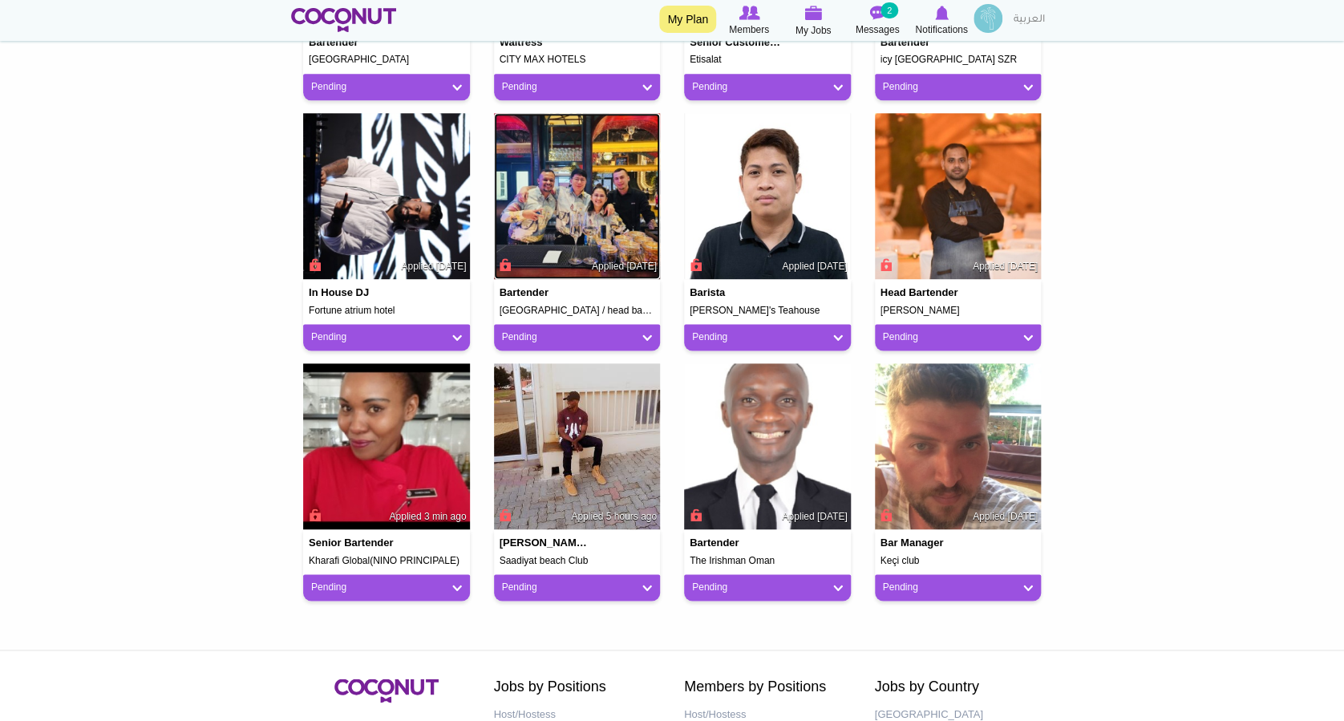
click at [565, 242] on img at bounding box center [577, 196] width 167 height 167
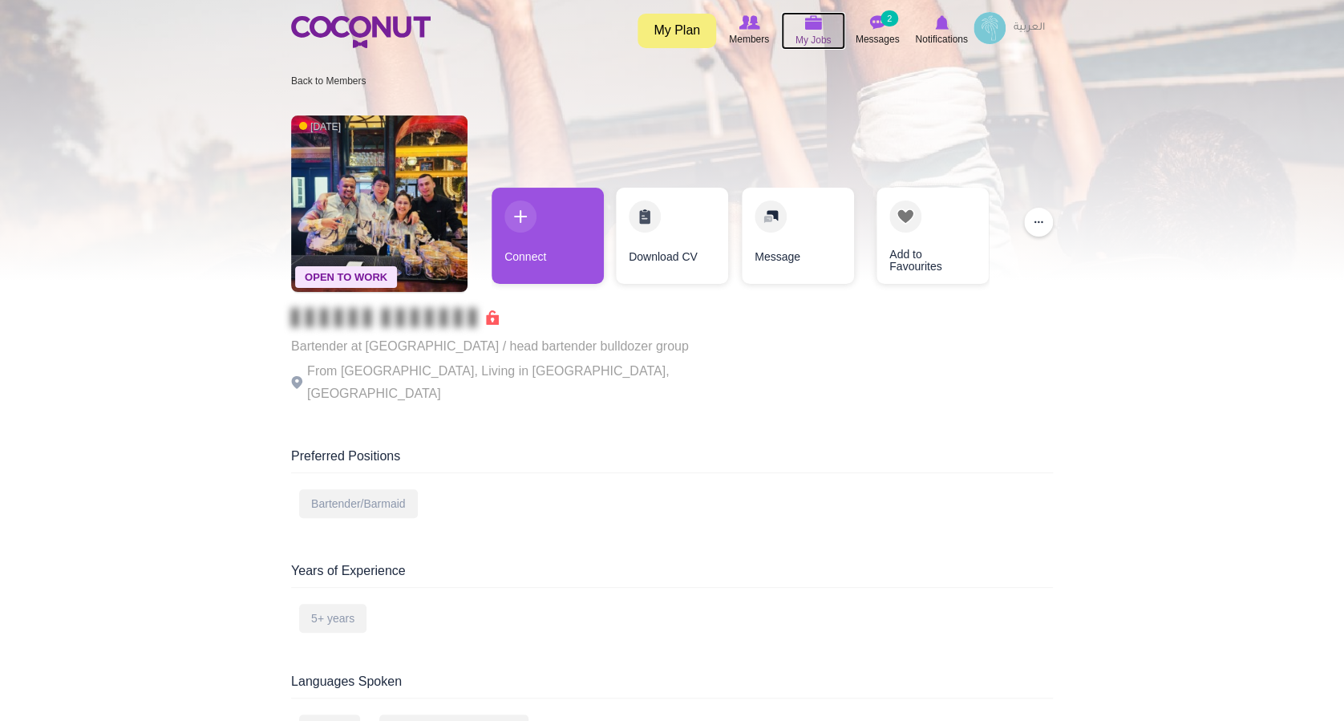
click at [808, 26] on img at bounding box center [813, 22] width 18 height 14
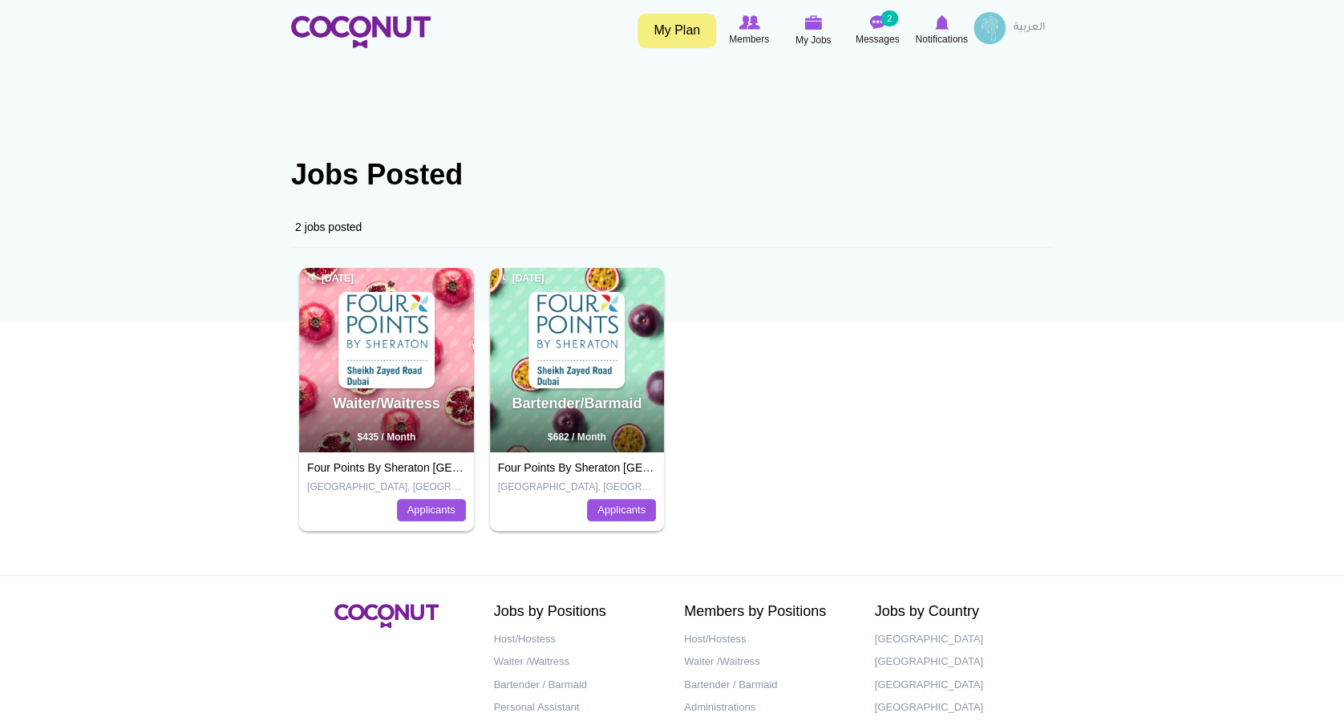
click at [906, 134] on section "Jobs Posted 2 jobs posted Waiter/Waitress [DATE] $435 / Month Four Points By [G…" at bounding box center [672, 325] width 786 height 428
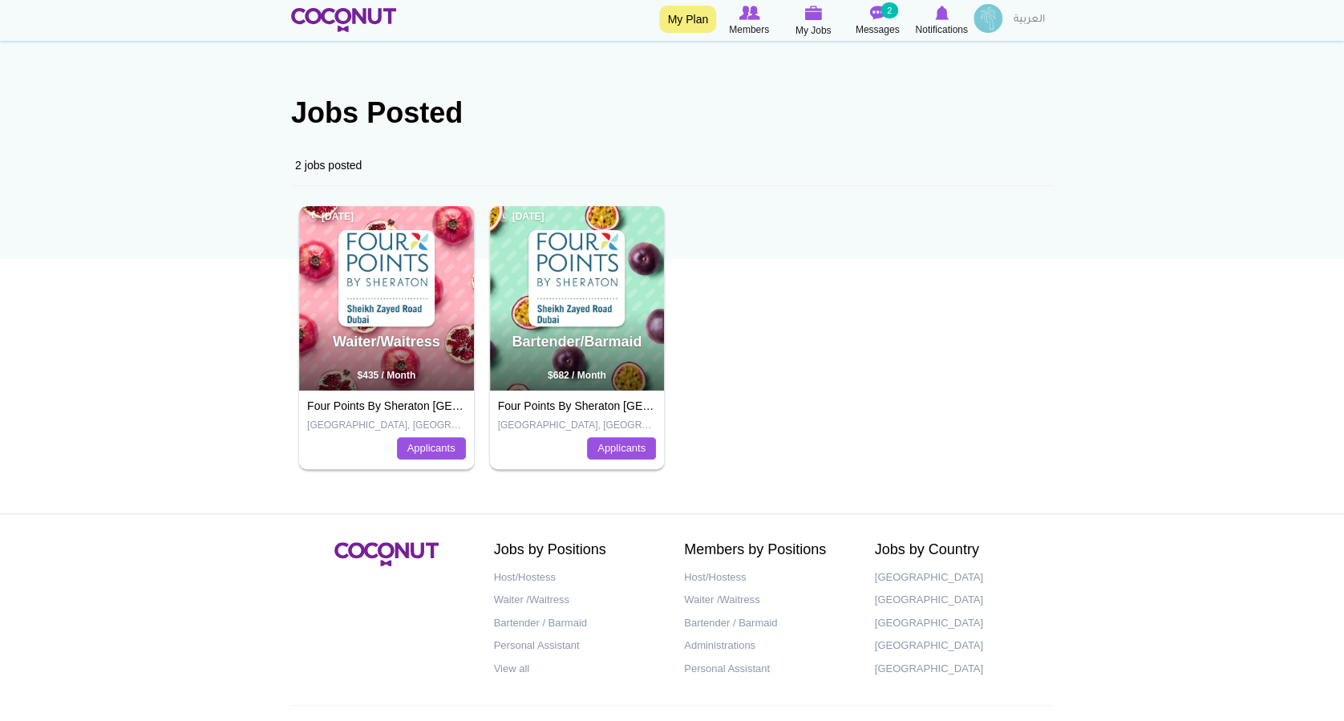
scroll to position [114, 0]
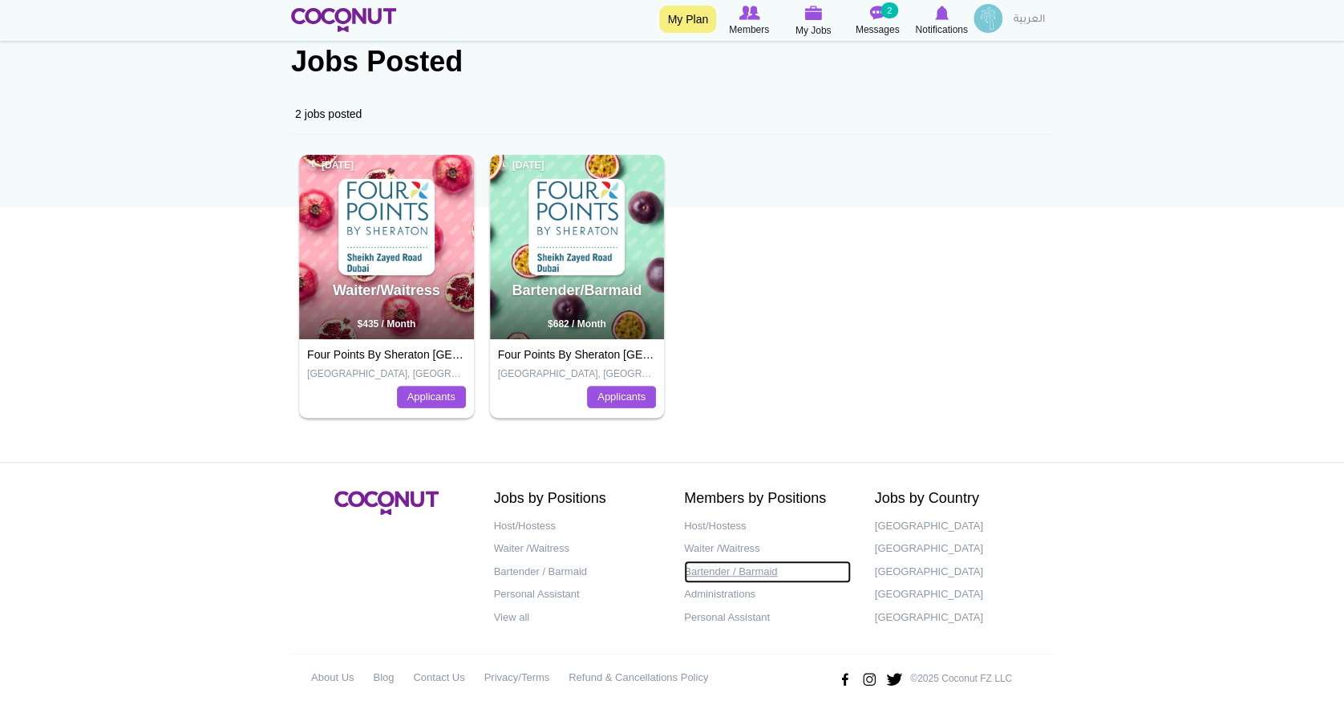
click at [770, 576] on link "Bartender / Barmaid" at bounding box center [767, 572] width 167 height 23
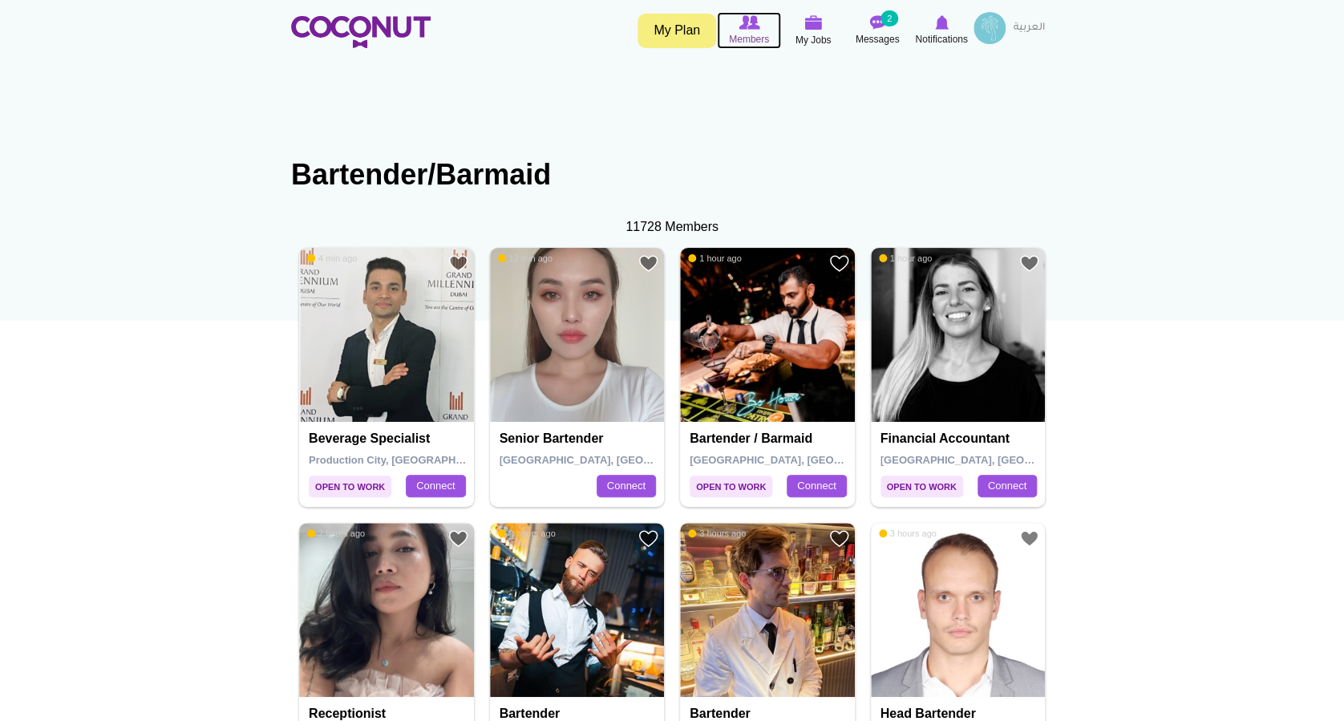
click at [742, 35] on span "Members" at bounding box center [749, 39] width 40 height 16
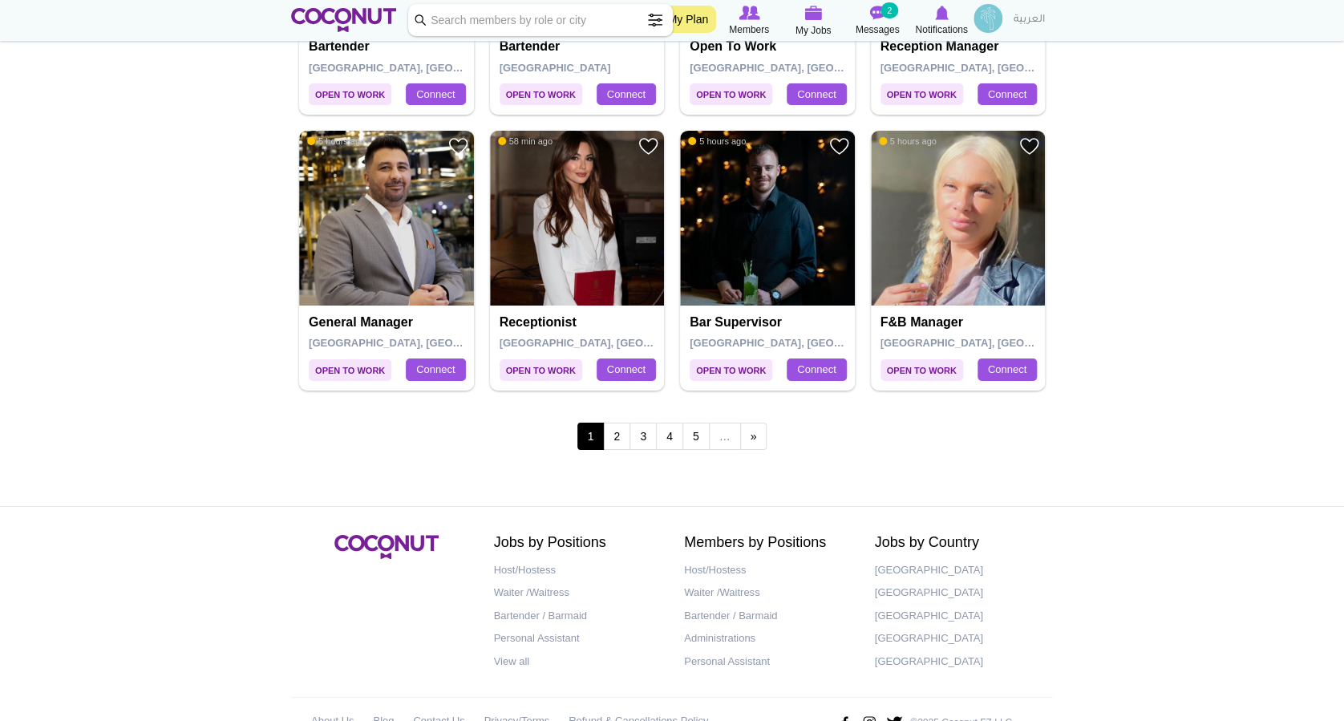
scroll to position [2761, 0]
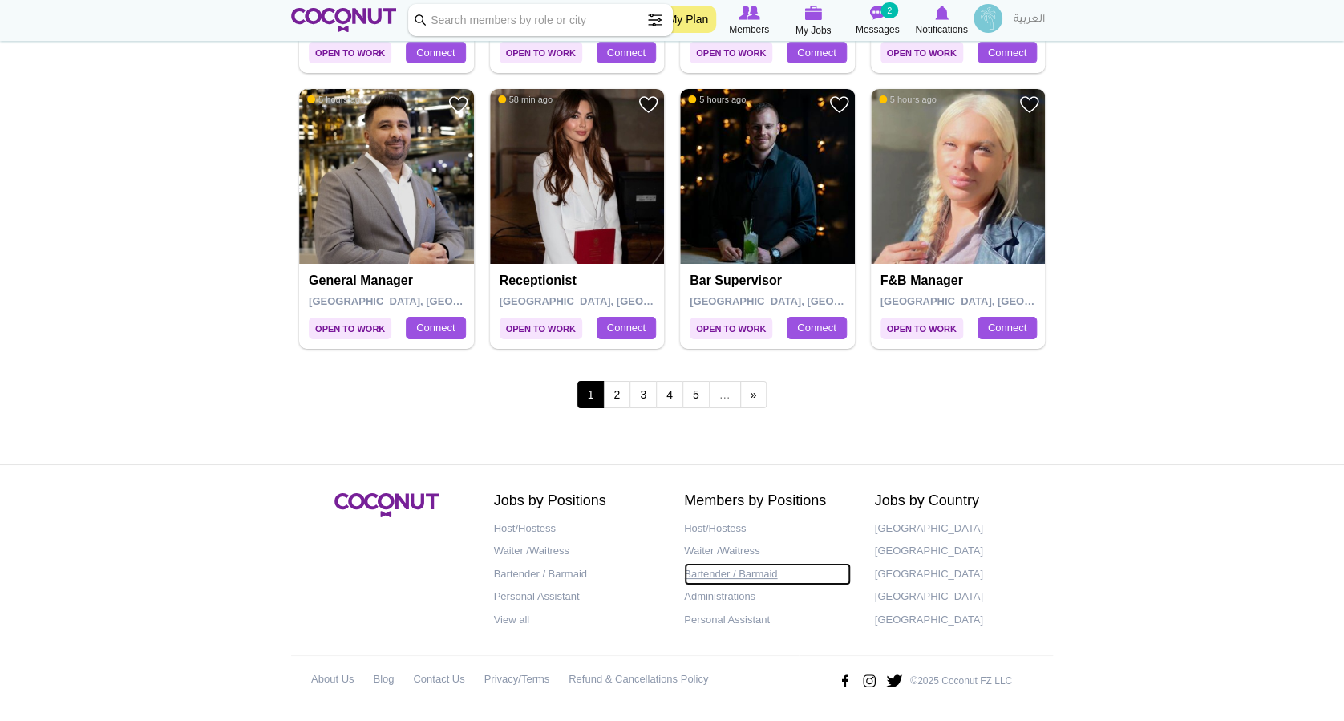
click at [727, 571] on link "Bartender / Barmaid" at bounding box center [767, 574] width 167 height 23
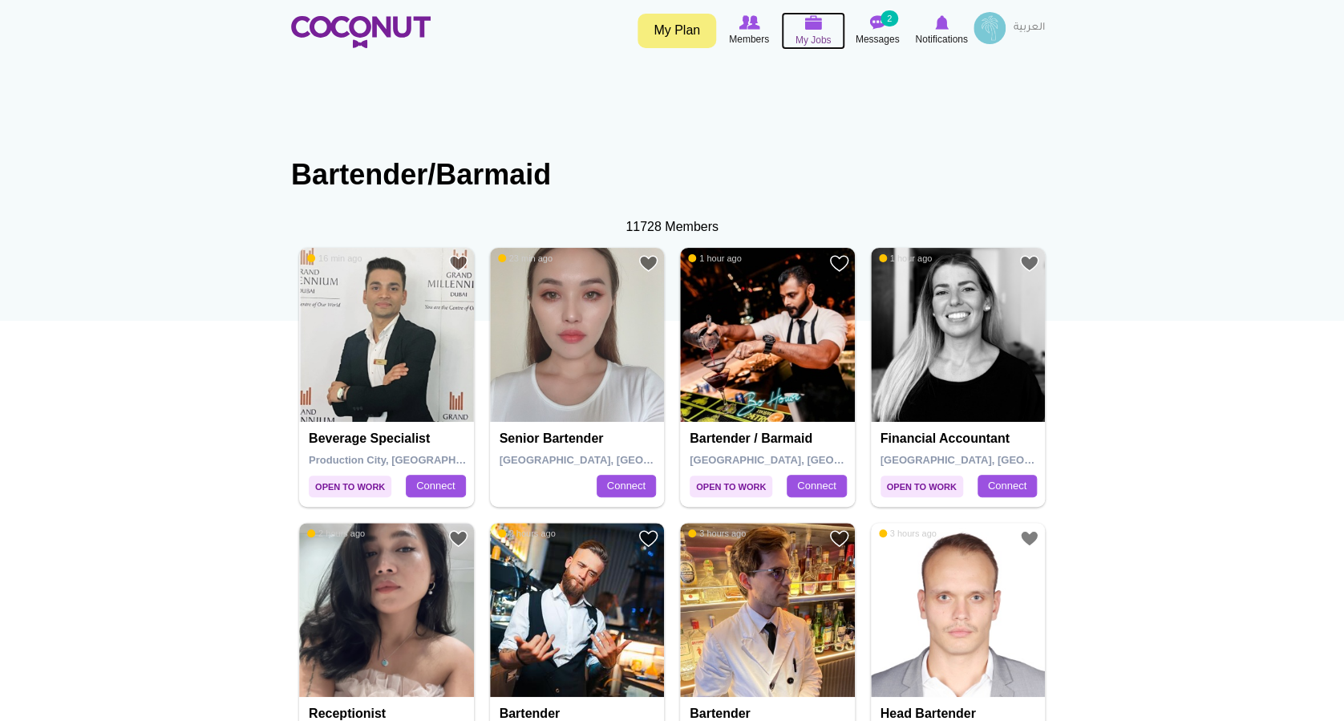
click at [808, 32] on span "My Jobs" at bounding box center [814, 40] width 36 height 16
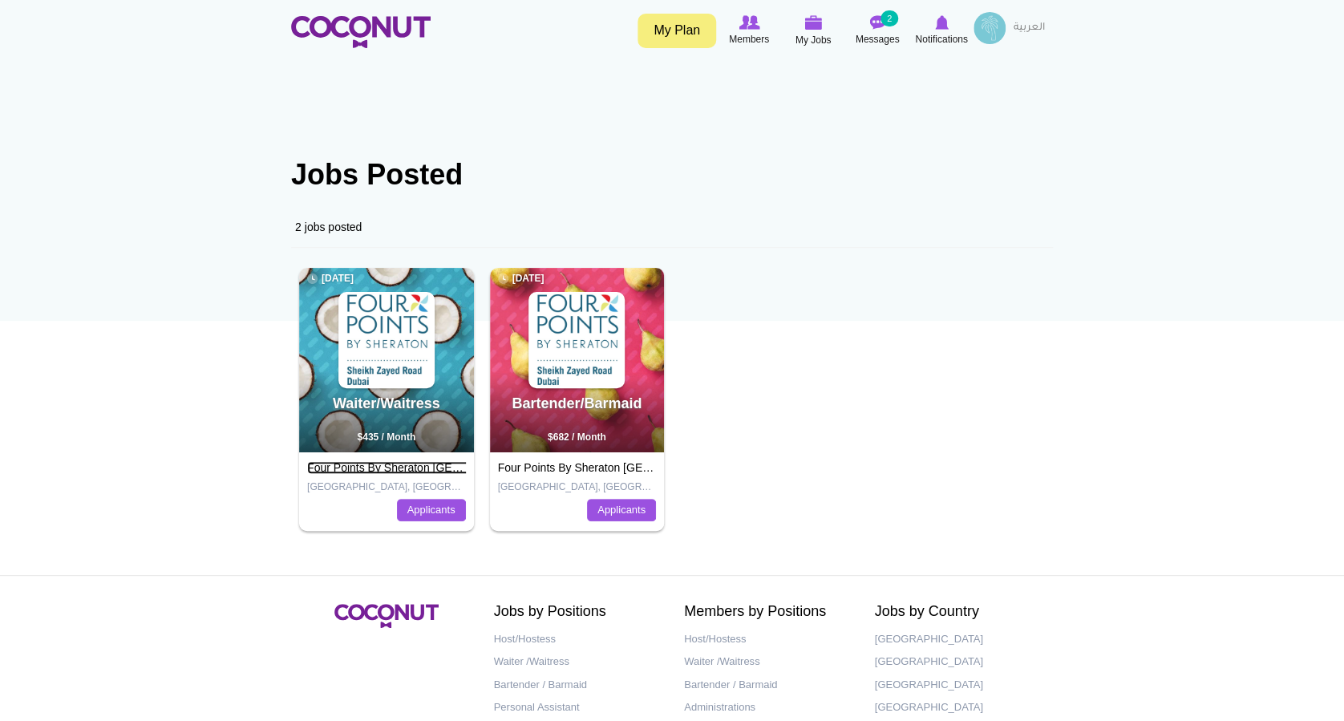
click at [407, 469] on link "Four Points By Sheraton [GEOGRAPHIC_DATA]" at bounding box center [428, 467] width 242 height 13
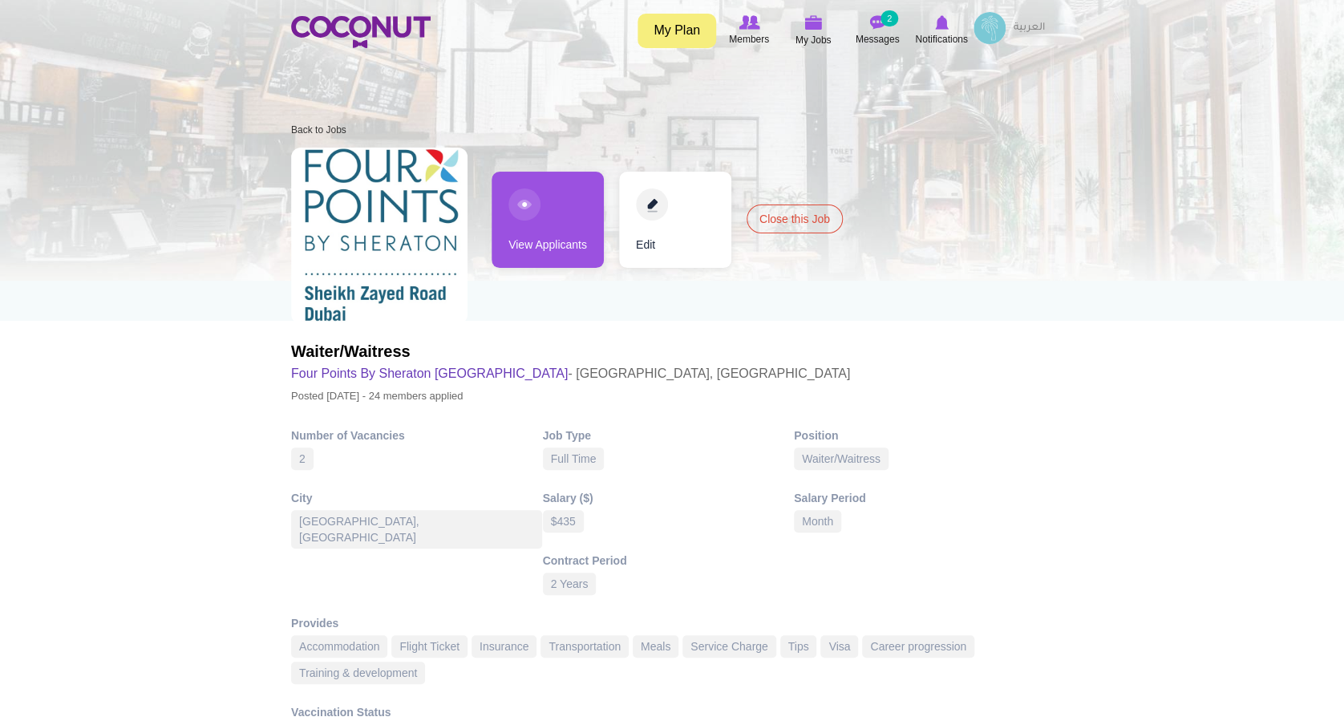
click at [519, 205] on link "View Applicants" at bounding box center [548, 220] width 112 height 96
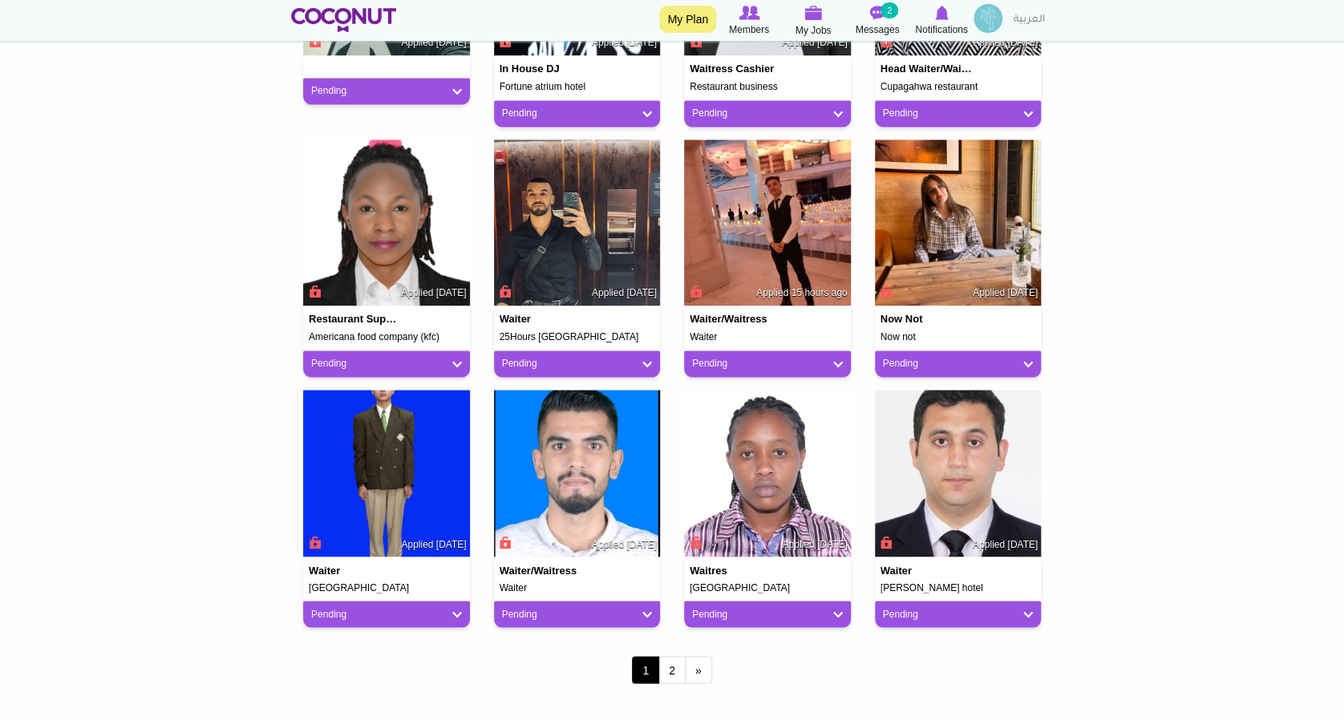
scroll to position [1283, 0]
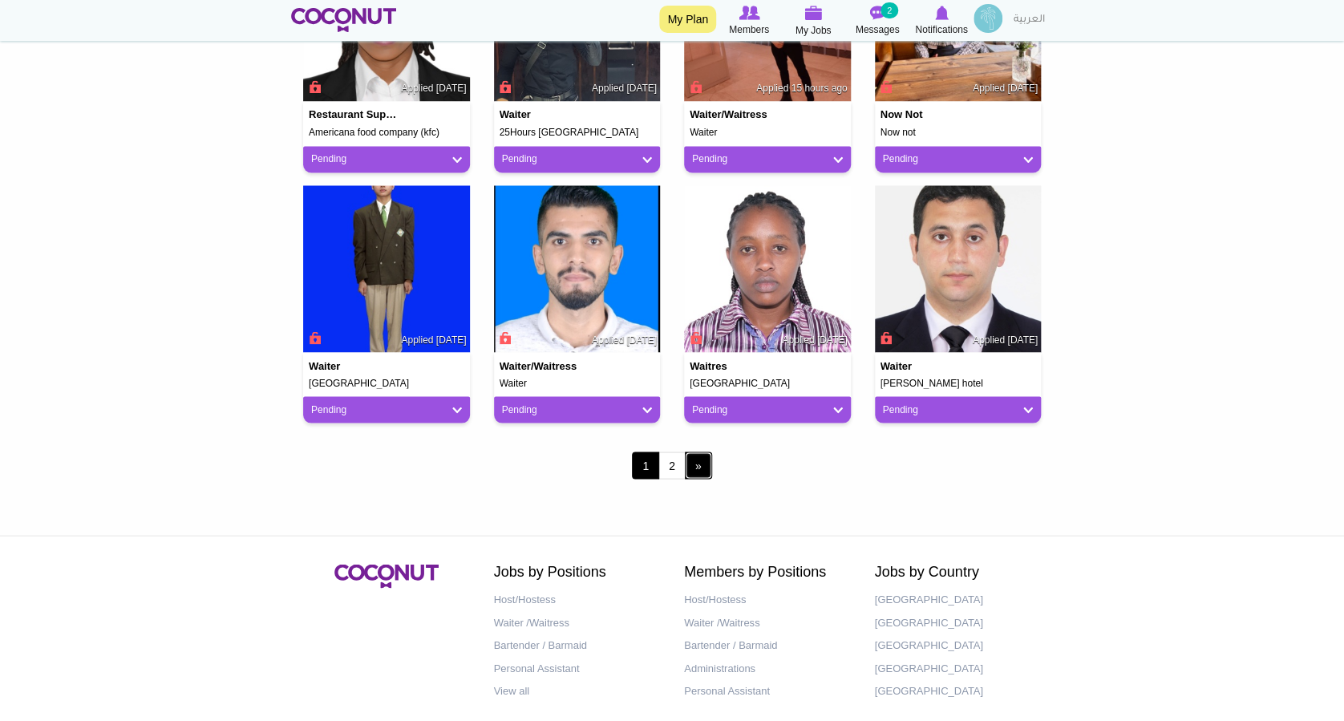
click at [690, 475] on link "next ›" at bounding box center [698, 465] width 27 height 27
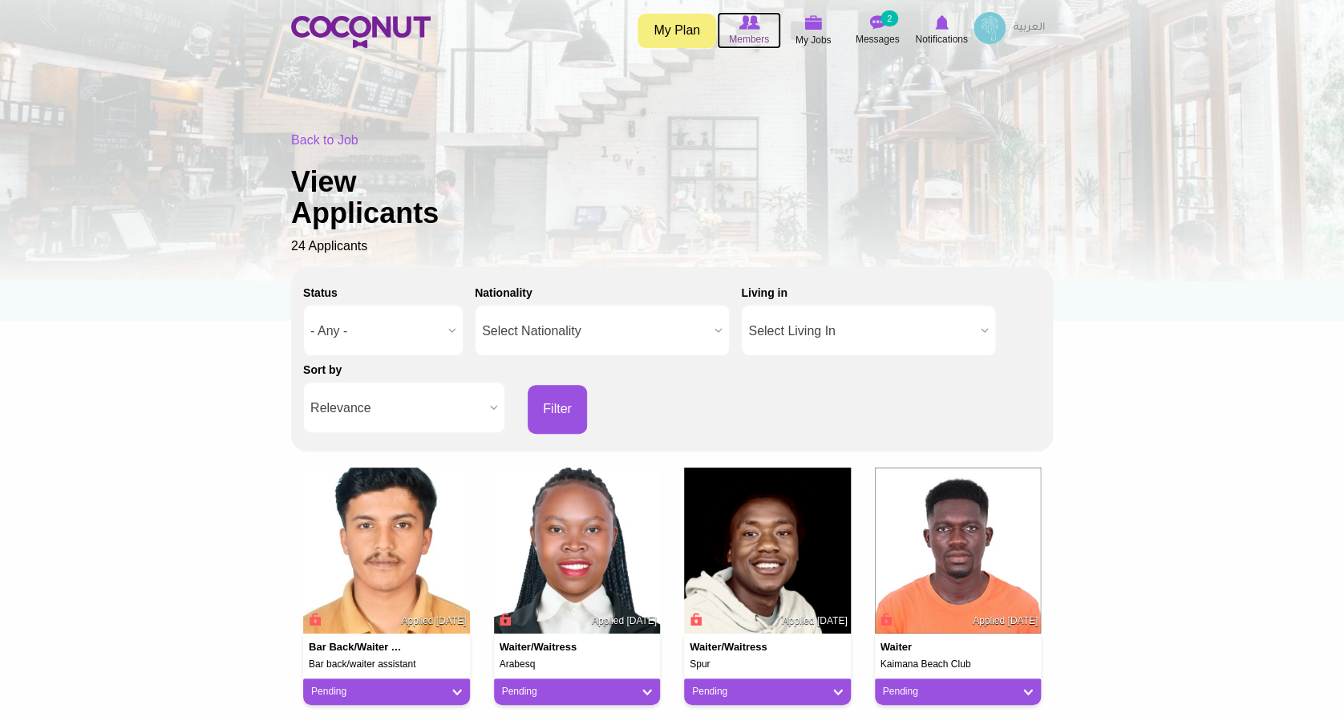
click at [748, 34] on span "Members" at bounding box center [749, 39] width 40 height 16
click at [826, 26] on icon at bounding box center [813, 23] width 61 height 18
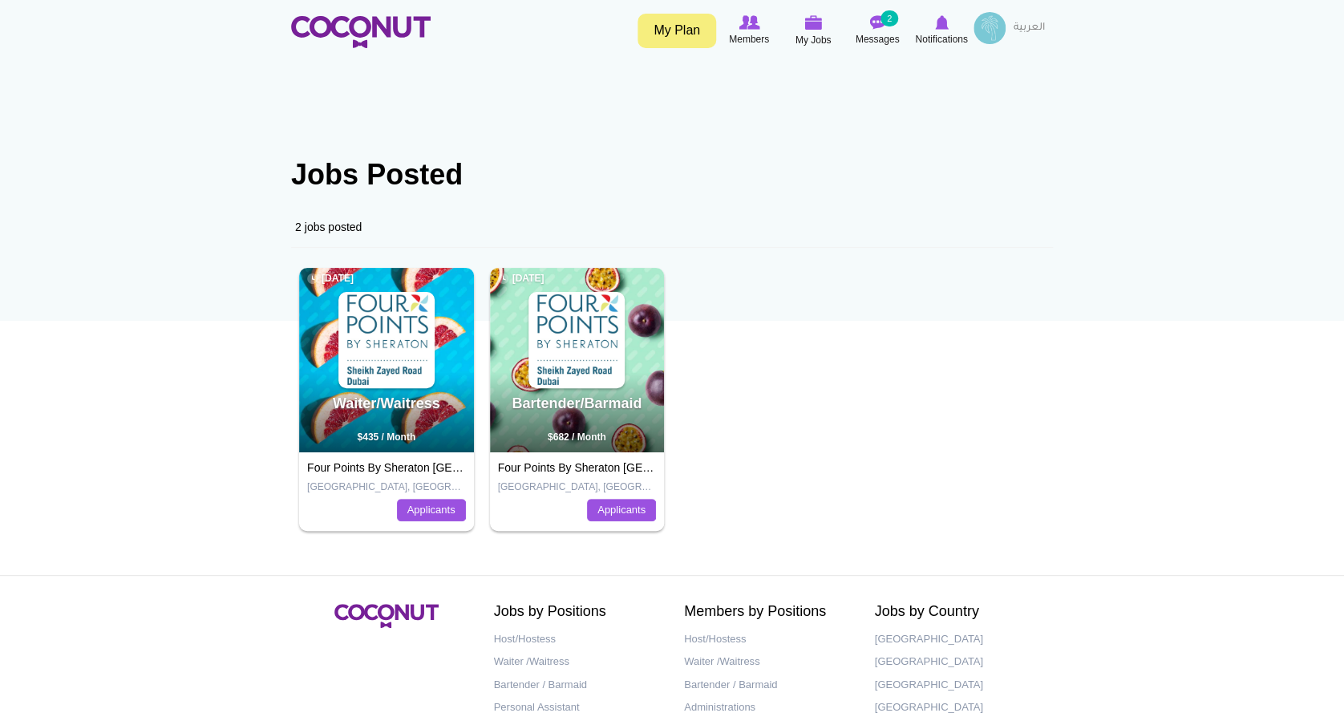
click at [367, 391] on div "Waiter/Waitress 5 days ago $435 / Month" at bounding box center [386, 360] width 175 height 184
click at [371, 314] on img at bounding box center [386, 340] width 93 height 93
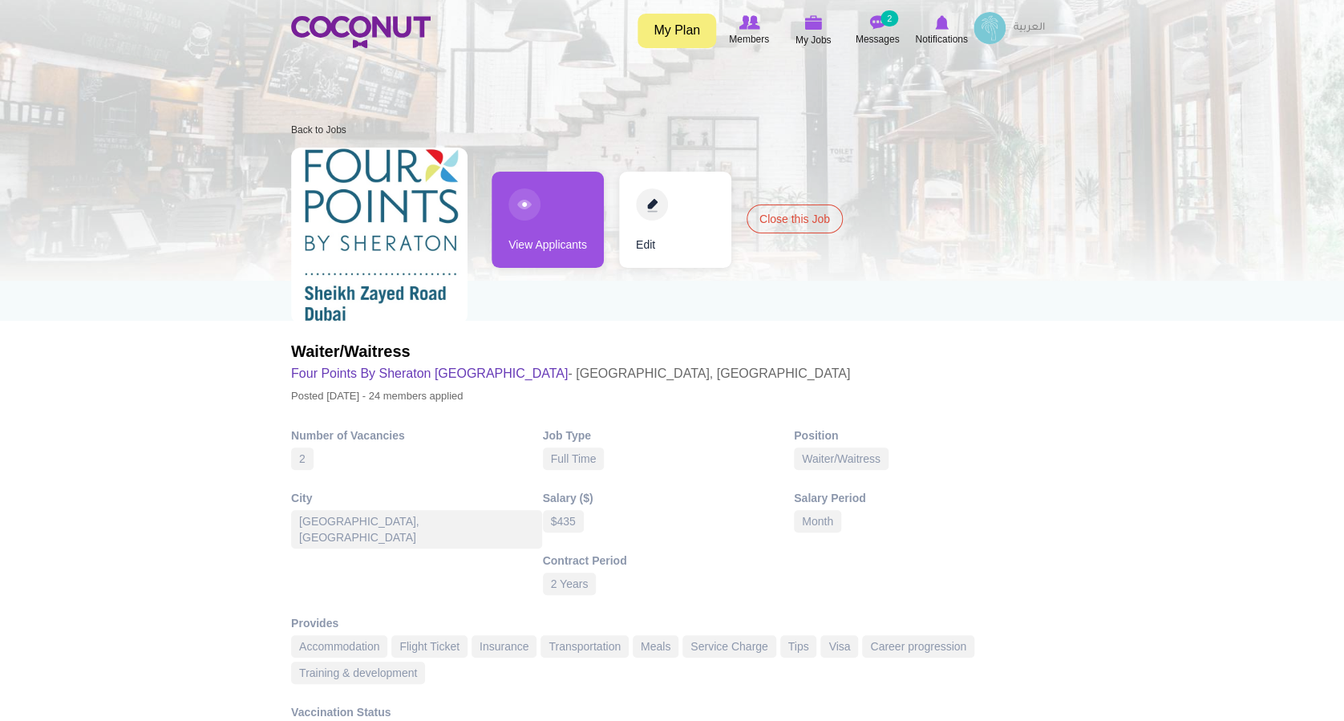
click at [655, 203] on link "Edit" at bounding box center [675, 220] width 112 height 96
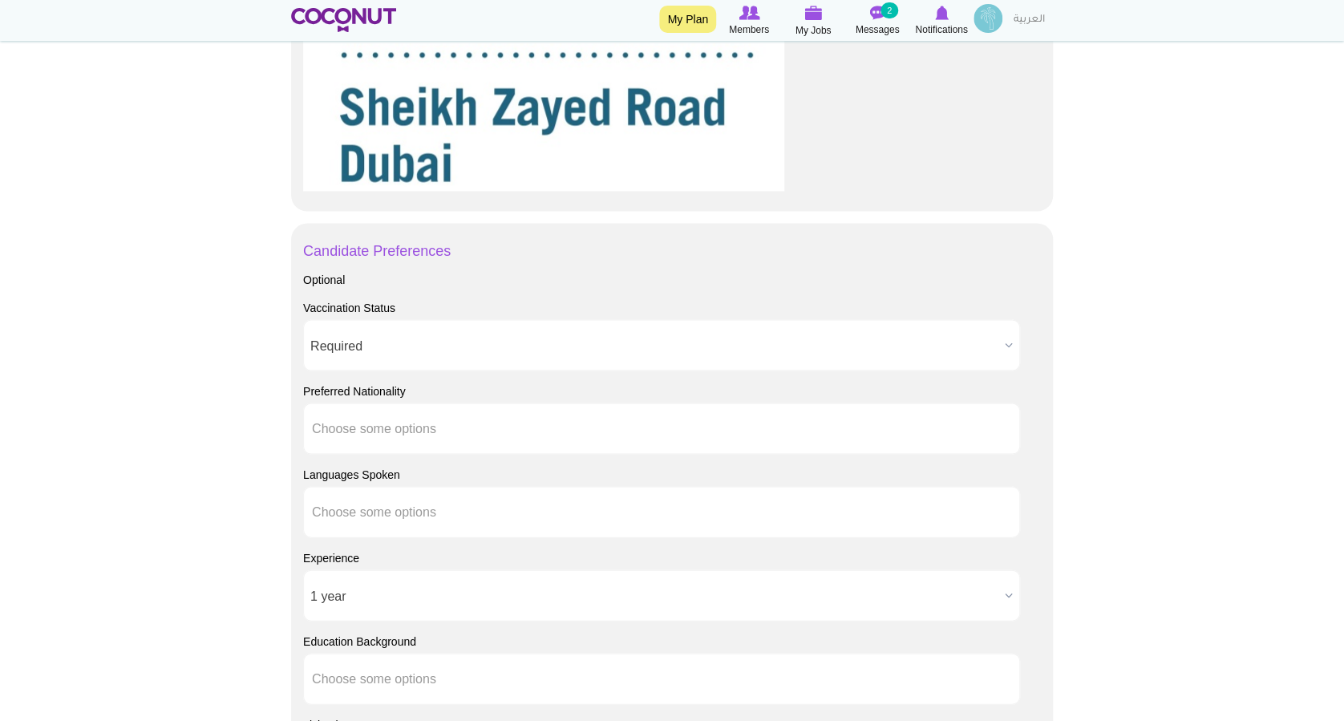
scroll to position [1372, 0]
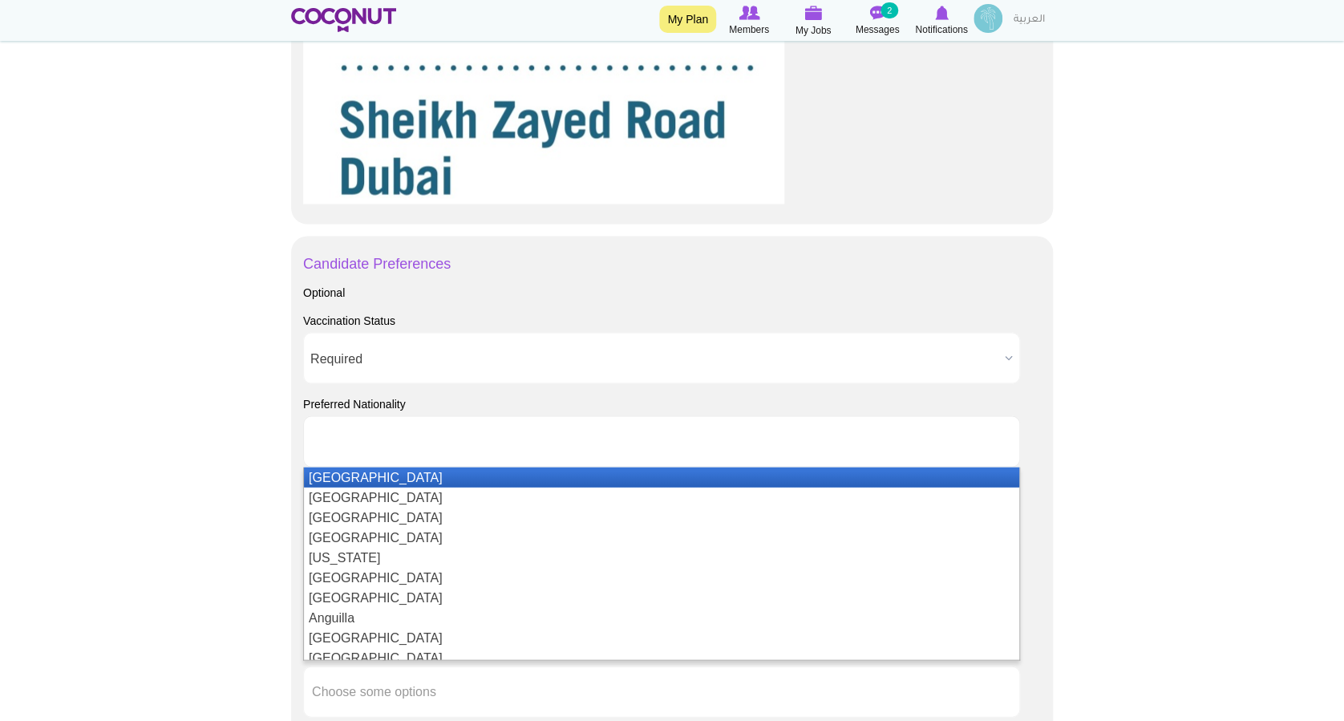
click at [440, 445] on input "text" at bounding box center [384, 441] width 144 height 14
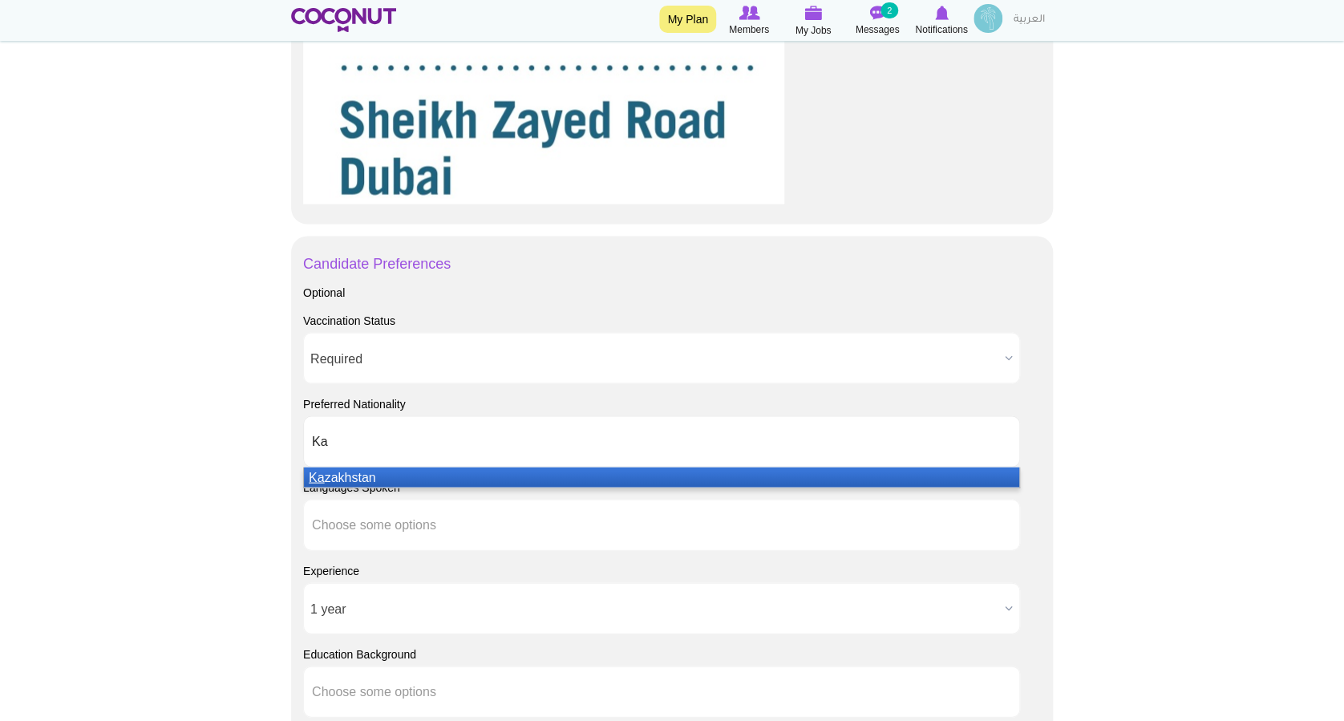
type input "Ka"
click at [379, 481] on li "Ka zakhstan" at bounding box center [661, 477] width 715 height 20
type input "Uz"
click at [368, 481] on li "Uz bekistan" at bounding box center [661, 477] width 715 height 20
type input "Uk"
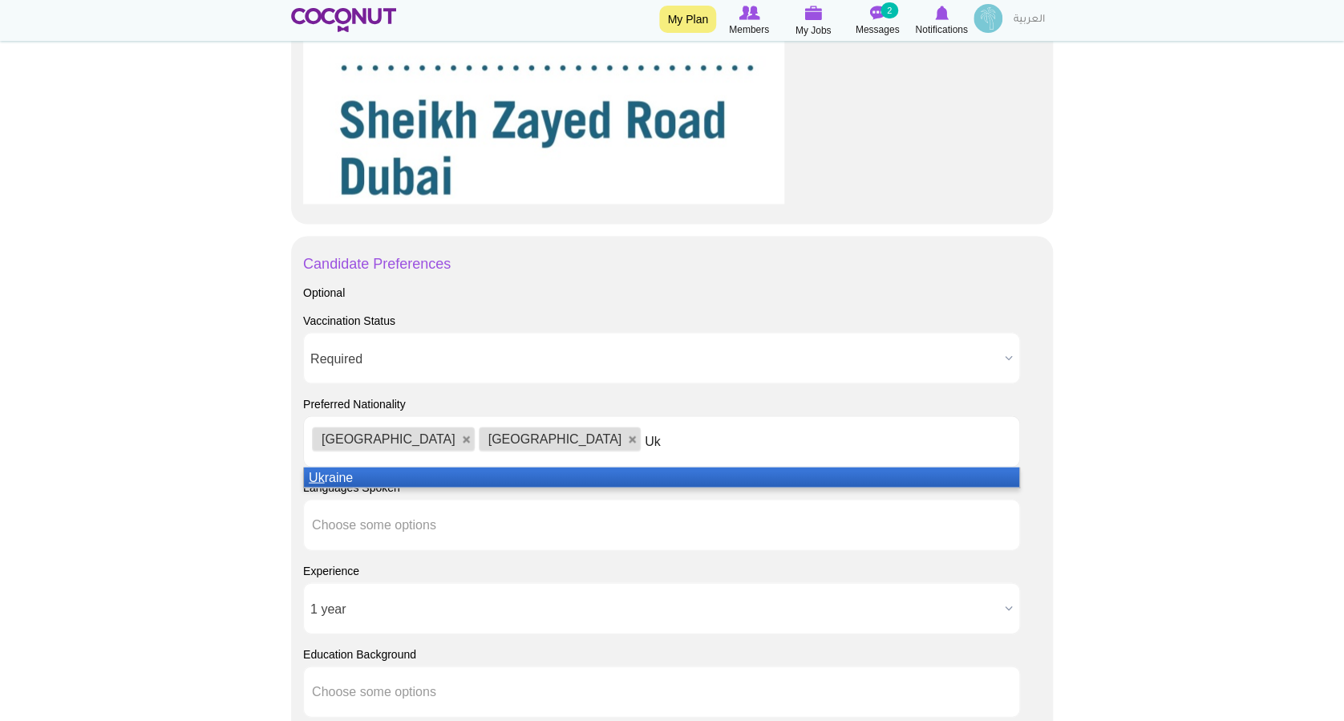
click at [467, 472] on li "Uk raine" at bounding box center [661, 477] width 715 height 20
type input "[GEOGRAPHIC_DATA]"
click at [433, 476] on li "[GEOGRAPHIC_DATA]" at bounding box center [661, 477] width 715 height 20
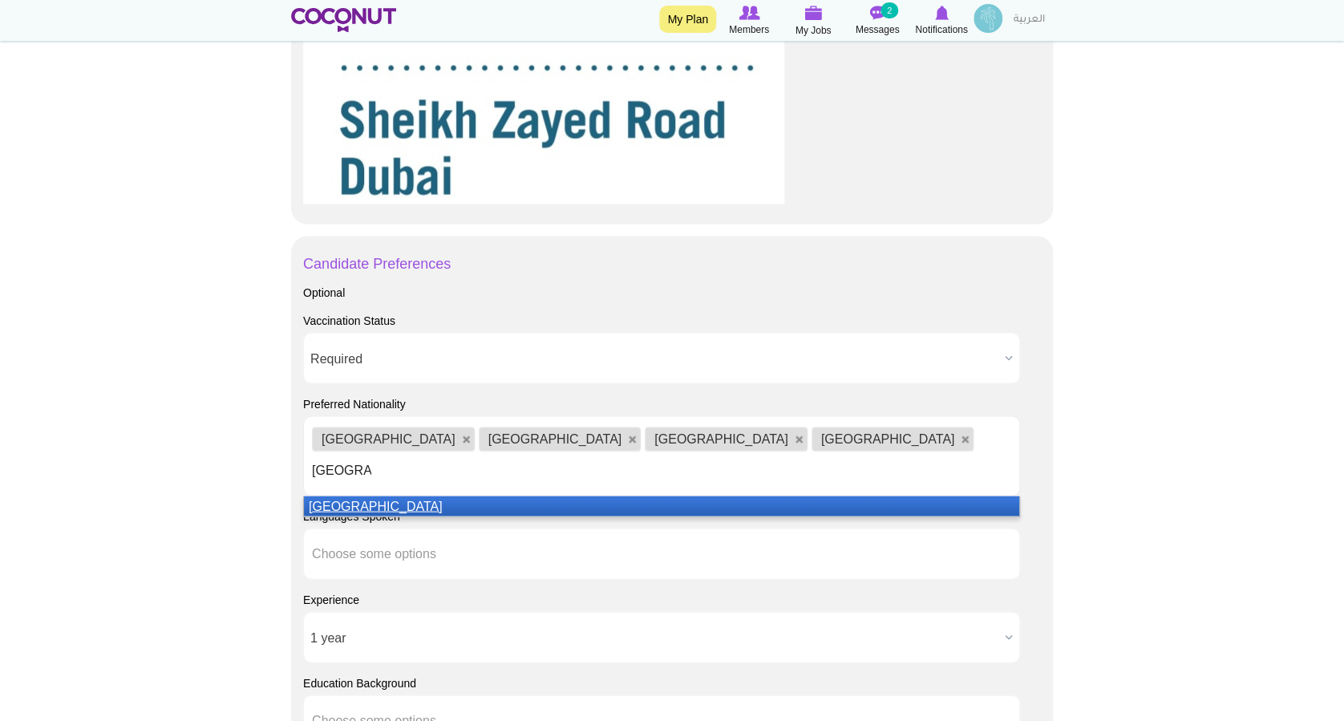
type input "[GEOGRAPHIC_DATA]"
click at [429, 496] on li "[GEOGRAPHIC_DATA]" at bounding box center [661, 506] width 715 height 20
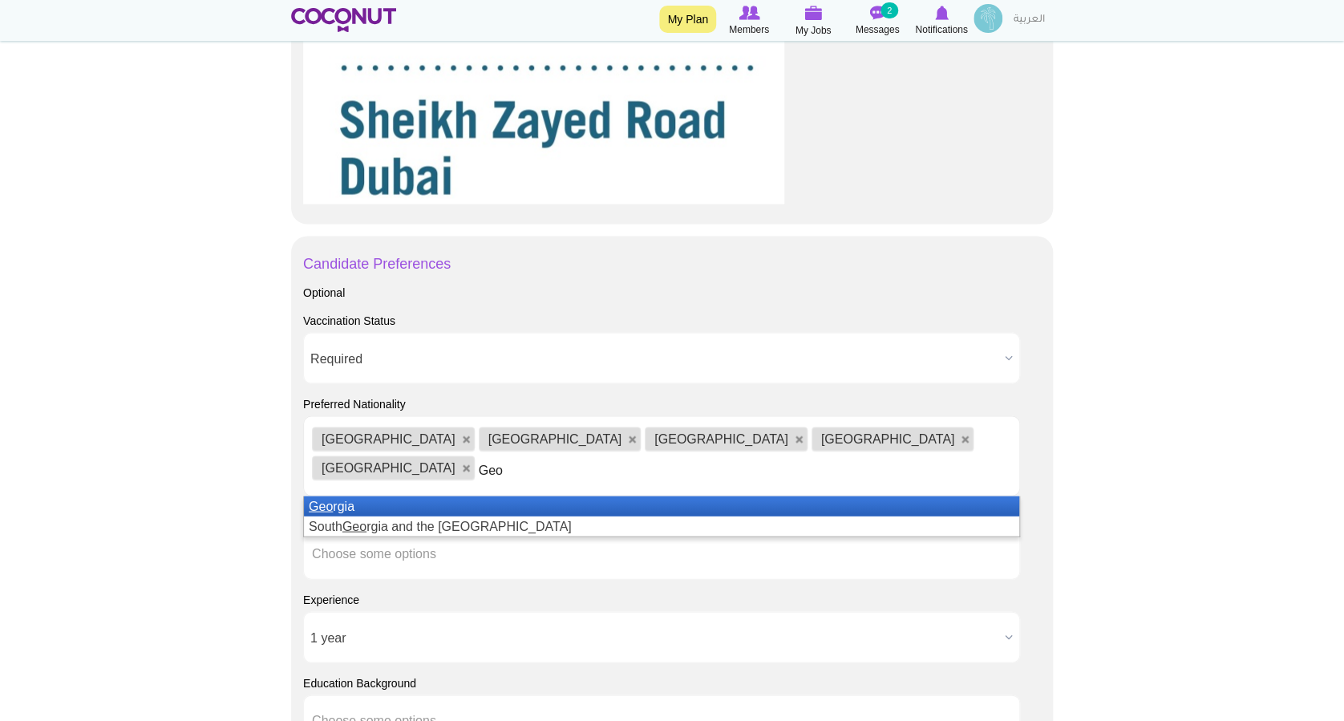
type input "Geo"
click at [336, 496] on li "Geo rgia" at bounding box center [661, 506] width 715 height 20
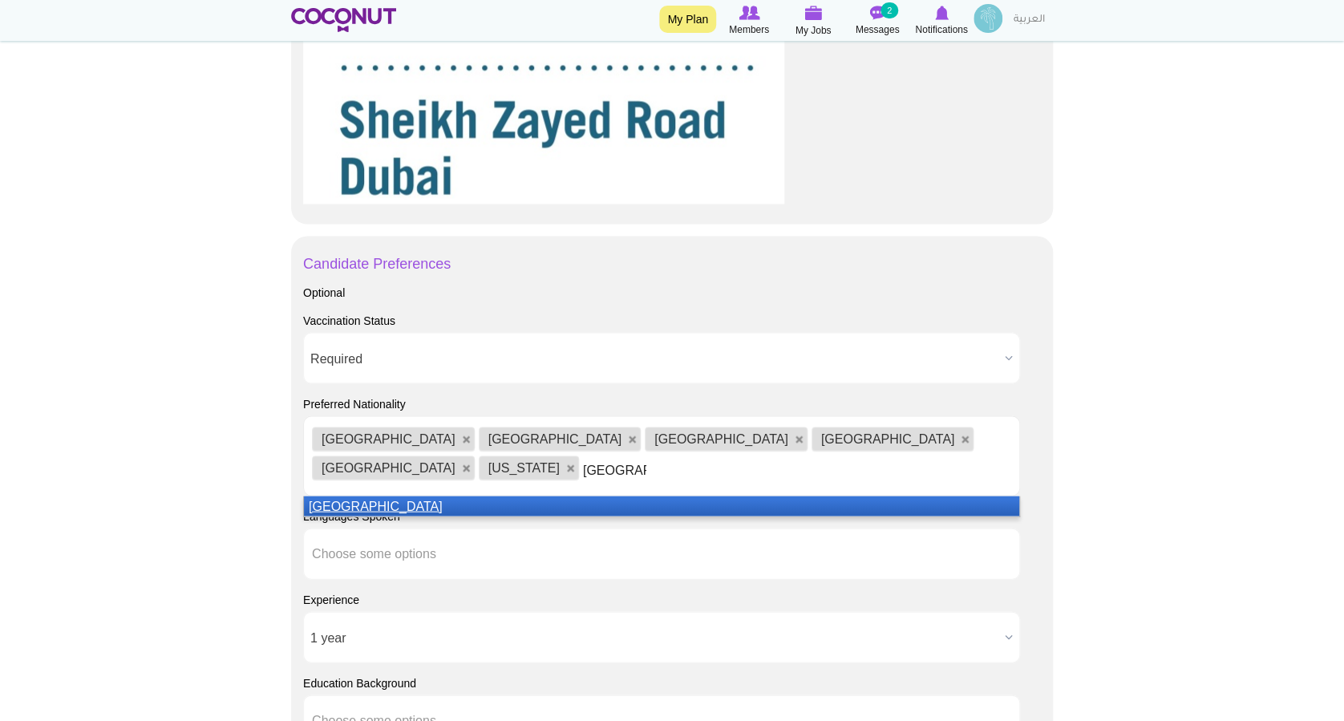
type input "[GEOGRAPHIC_DATA]"
click at [342, 499] on em "[GEOGRAPHIC_DATA]" at bounding box center [376, 506] width 134 height 14
type input "Cy"
click at [343, 496] on li "[PERSON_NAME]" at bounding box center [661, 506] width 715 height 20
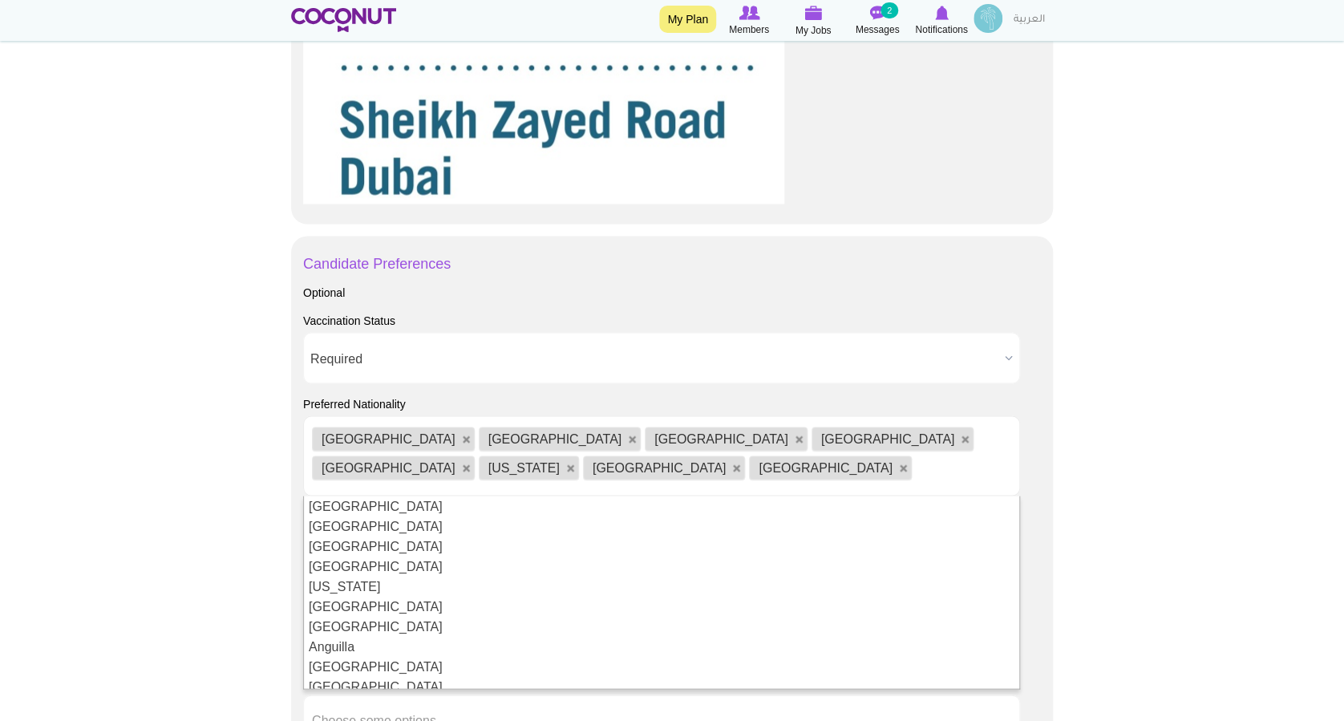
click at [1148, 405] on body "Toggle navigation My Plan Members My Jobs Post a Job Messages 2 Notifications F…" at bounding box center [672, 10] width 1344 height 2764
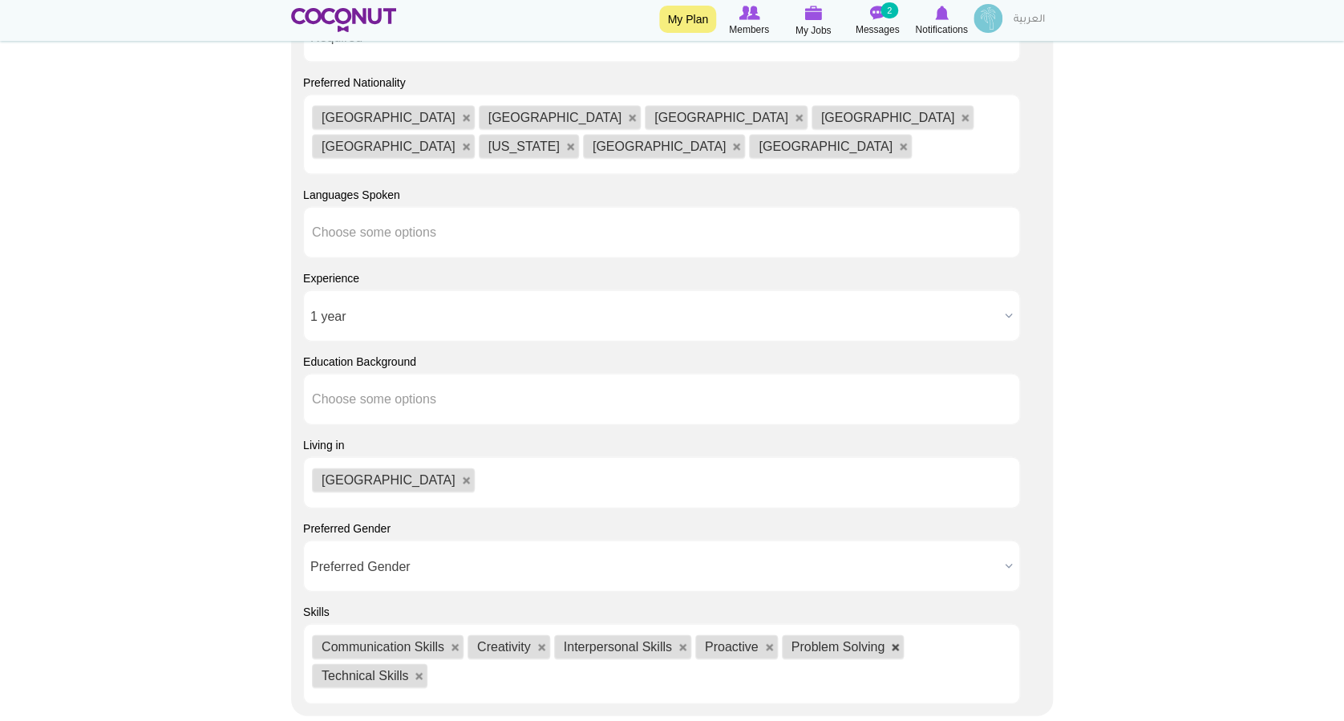
scroll to position [1906, 0]
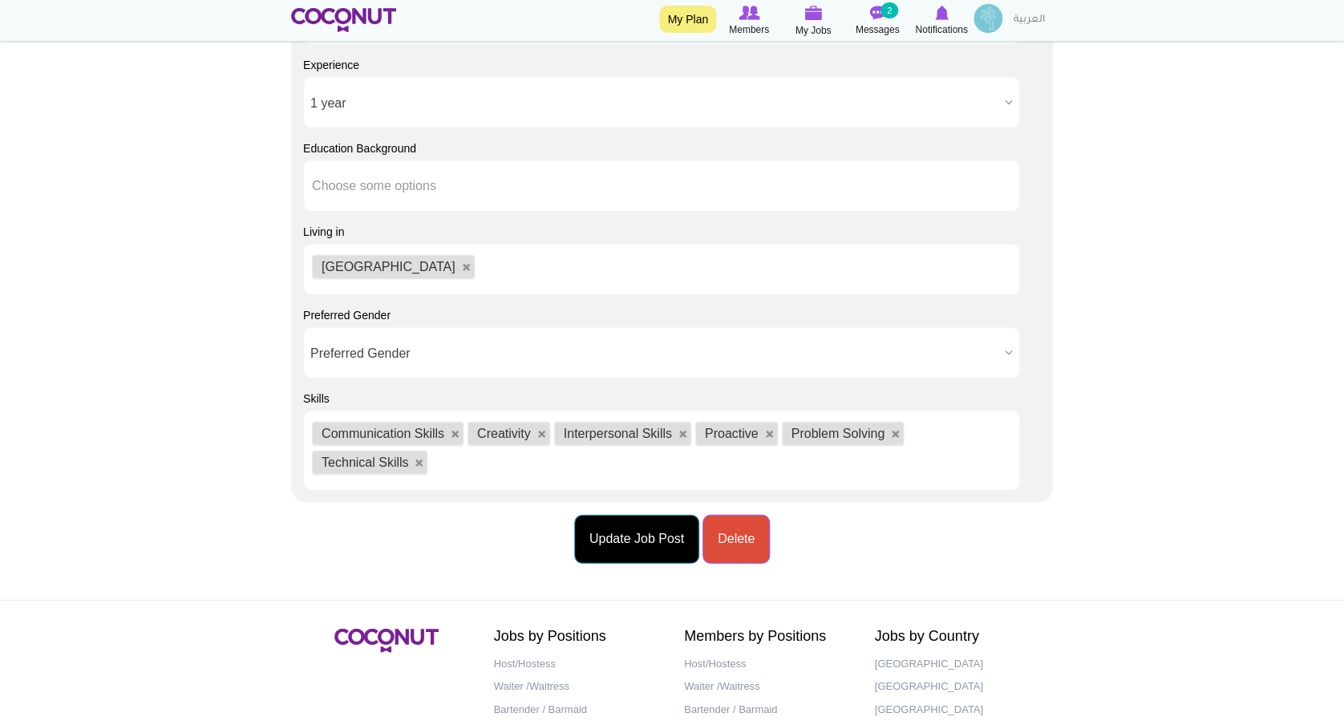
click at [631, 515] on button "Update Job Post" at bounding box center [636, 539] width 125 height 49
